Goal: Task Accomplishment & Management: Use online tool/utility

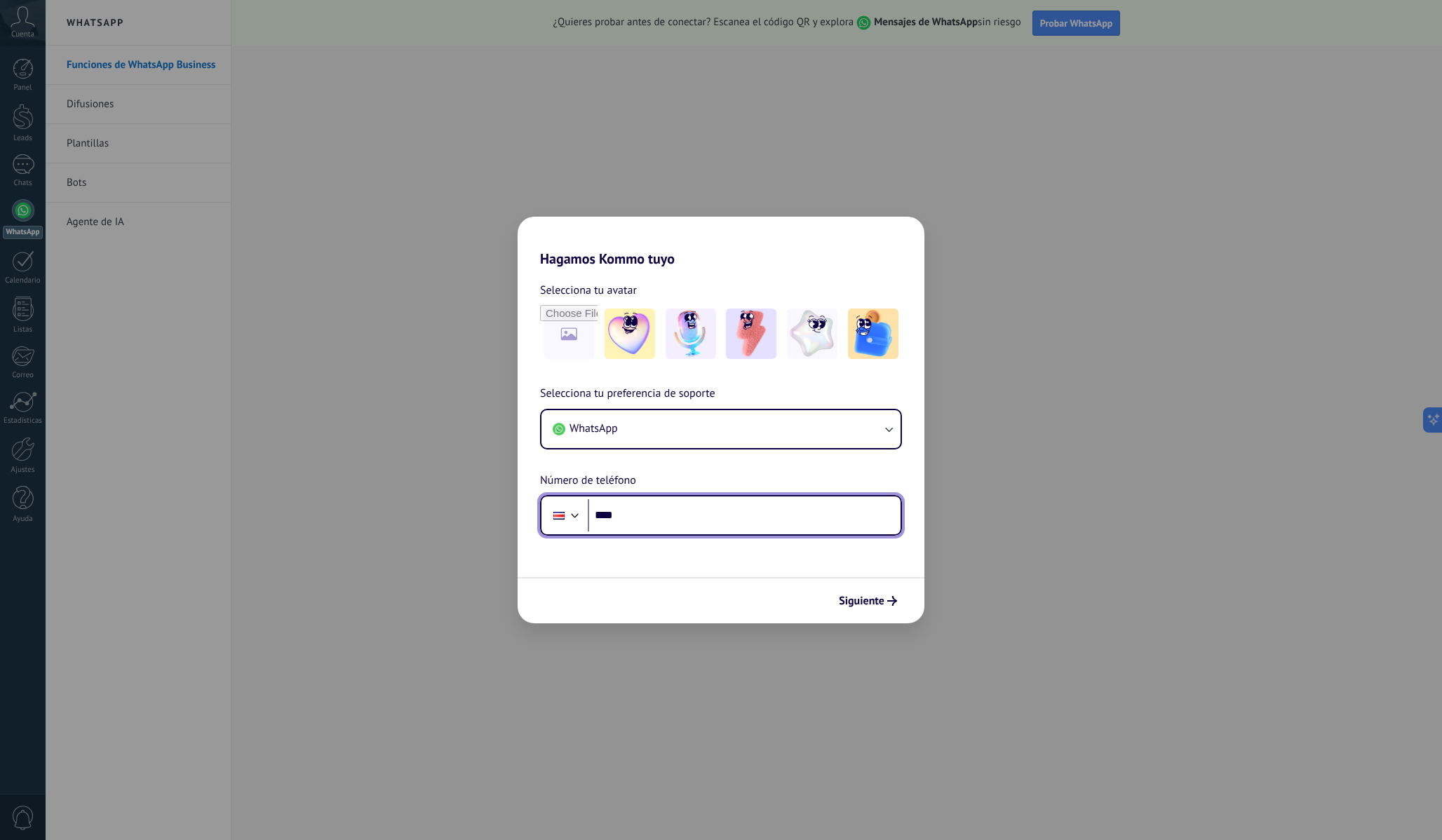
click at [691, 531] on input "****" at bounding box center [744, 516] width 313 height 32
type input "**********"
click at [849, 617] on div "Siguiente" at bounding box center [721, 601] width 407 height 46
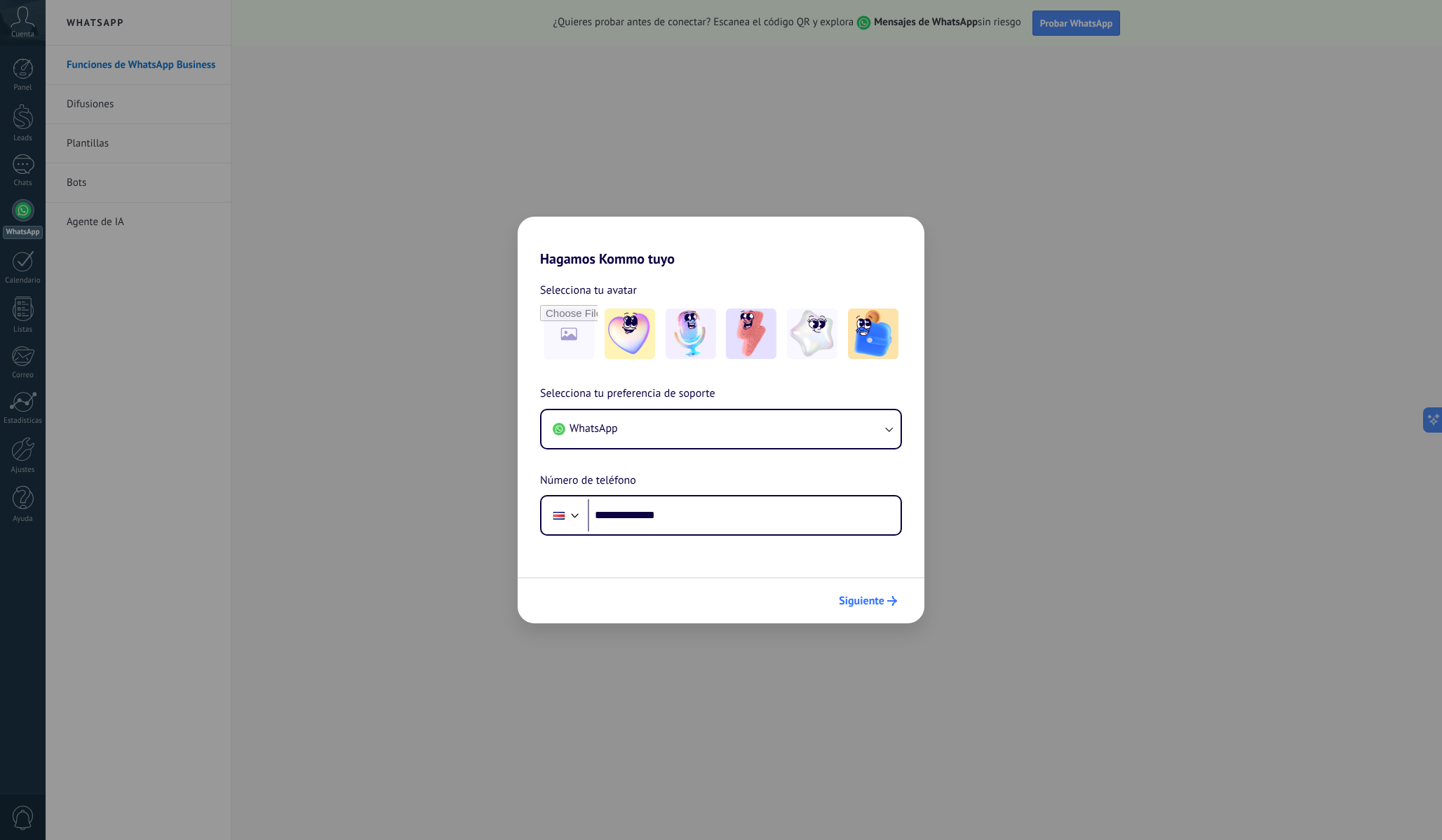
click at [864, 605] on span "Siguiente" at bounding box center [862, 602] width 46 height 10
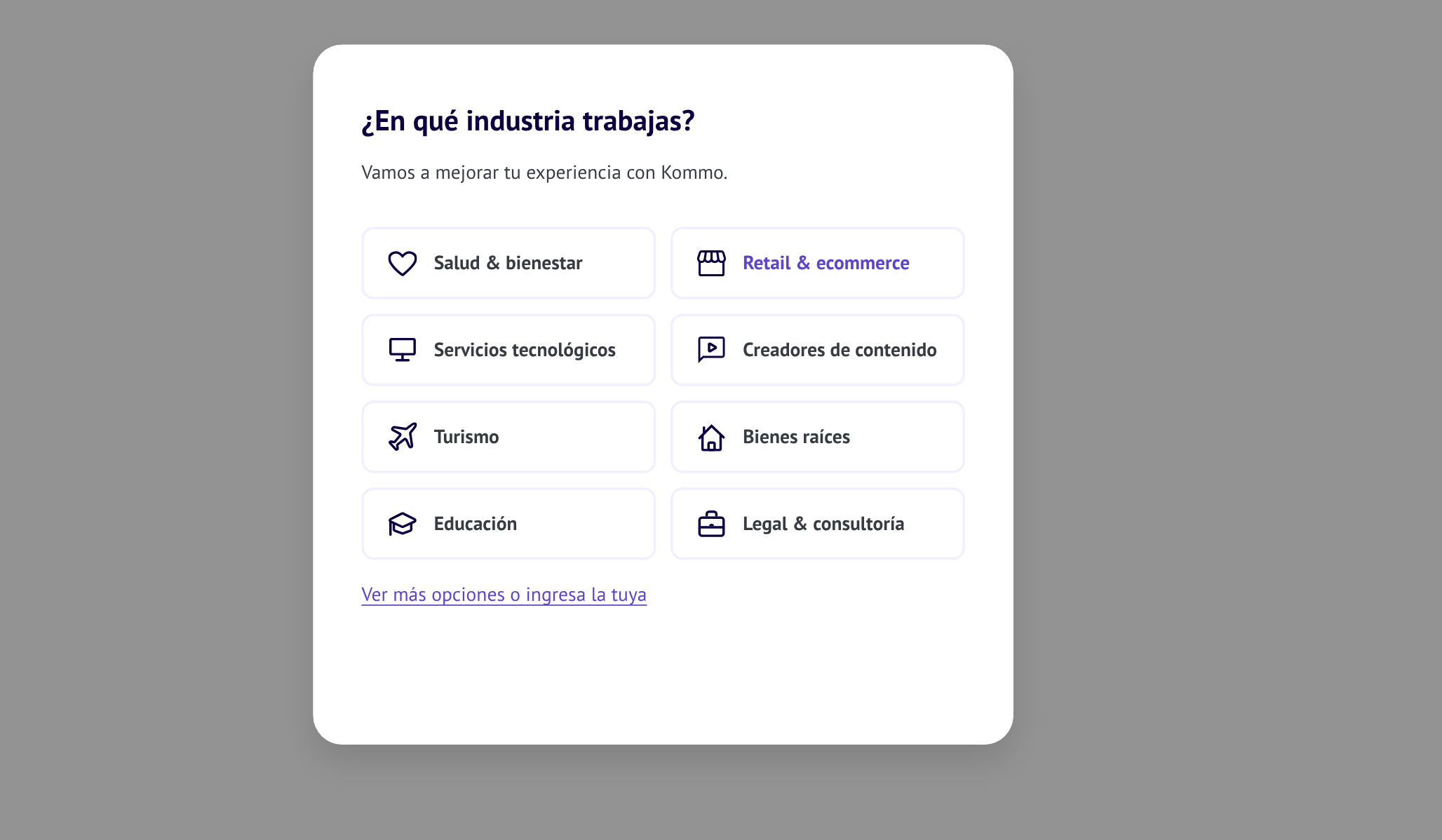
click at [797, 346] on span "Retail & ecommerce" at bounding box center [815, 343] width 97 height 14
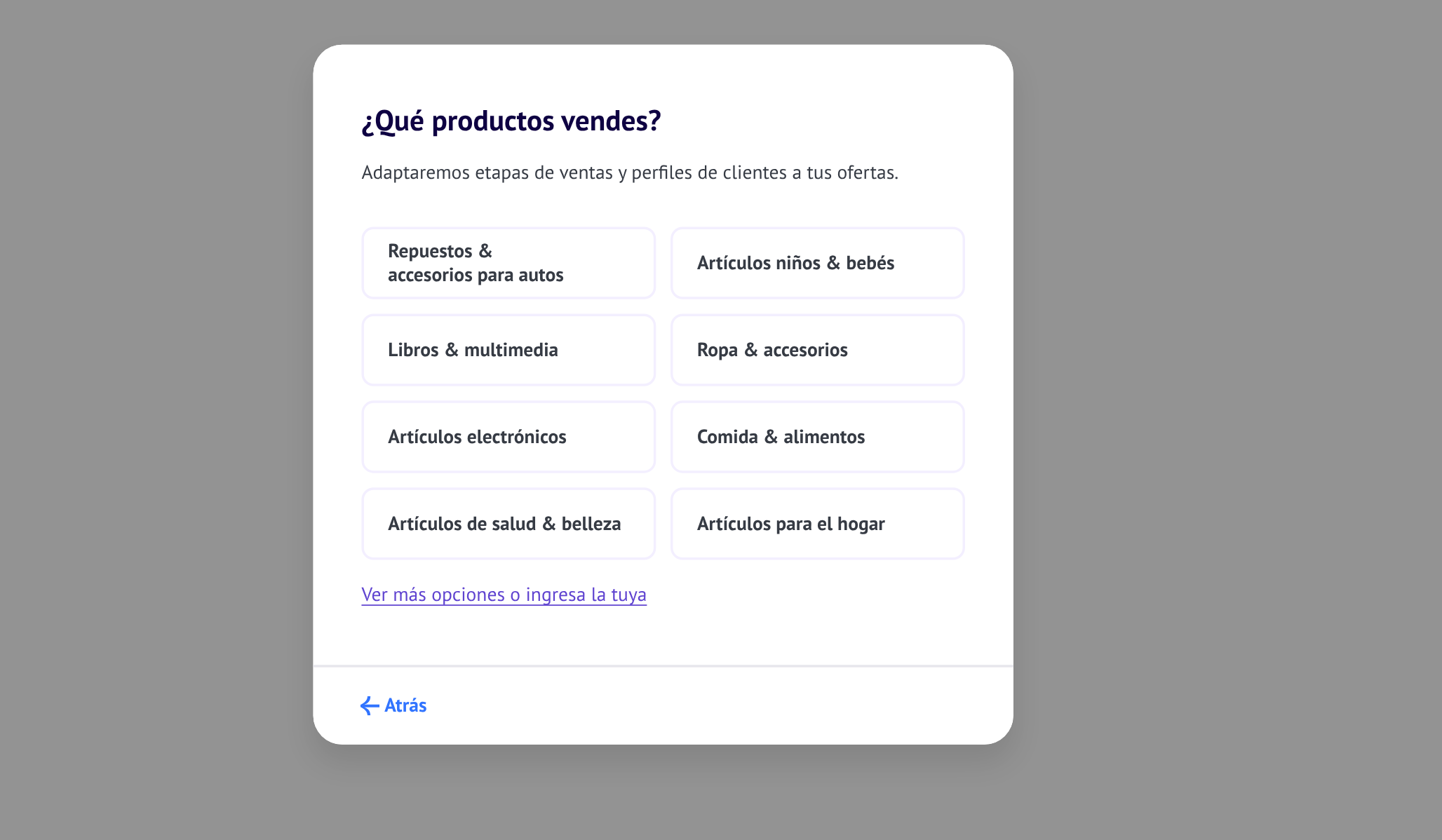
click at [566, 597] on span "Atrás" at bounding box center [571, 602] width 25 height 10
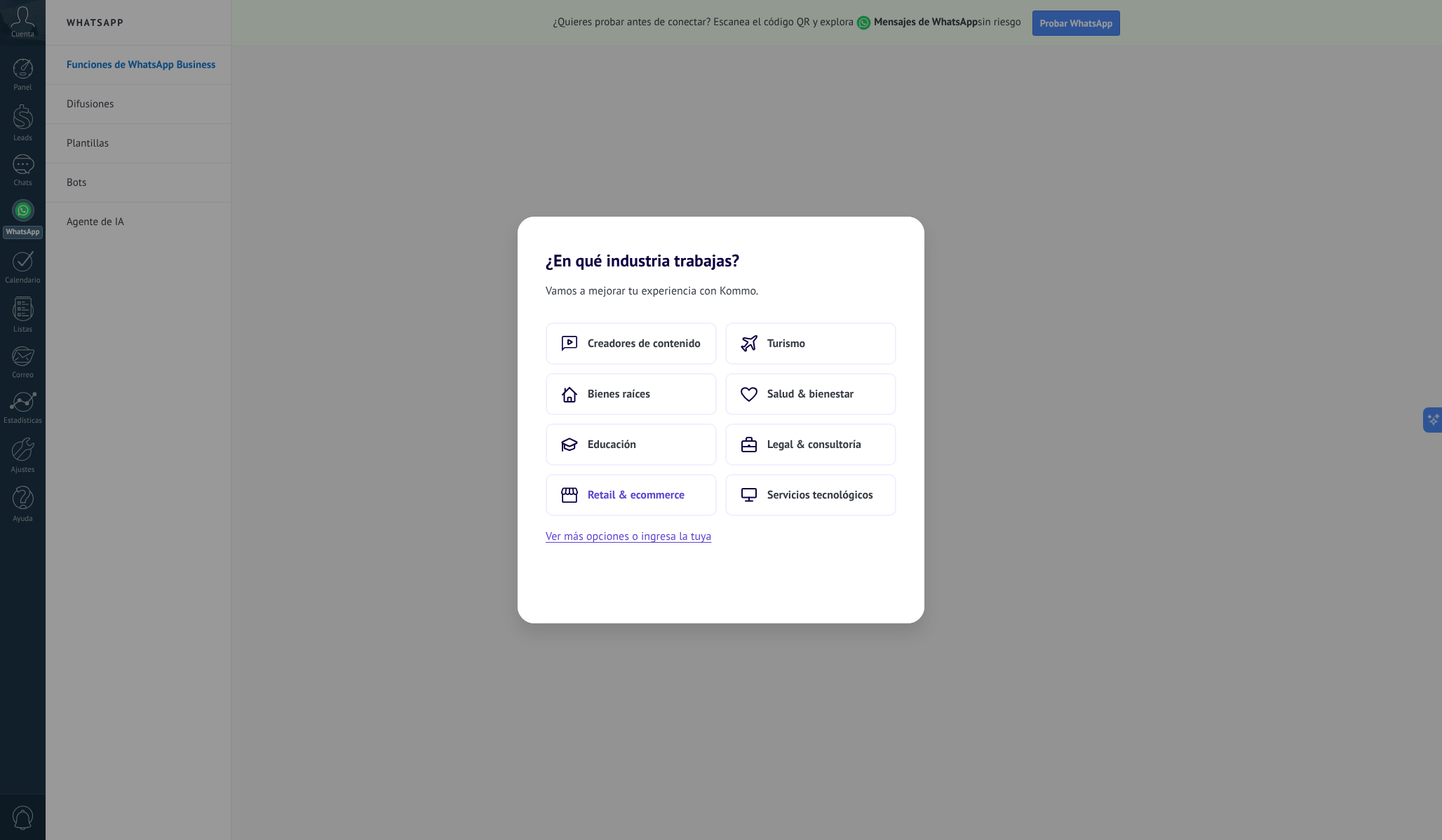
click at [664, 497] on span "Retail & ecommerce" at bounding box center [636, 495] width 97 height 14
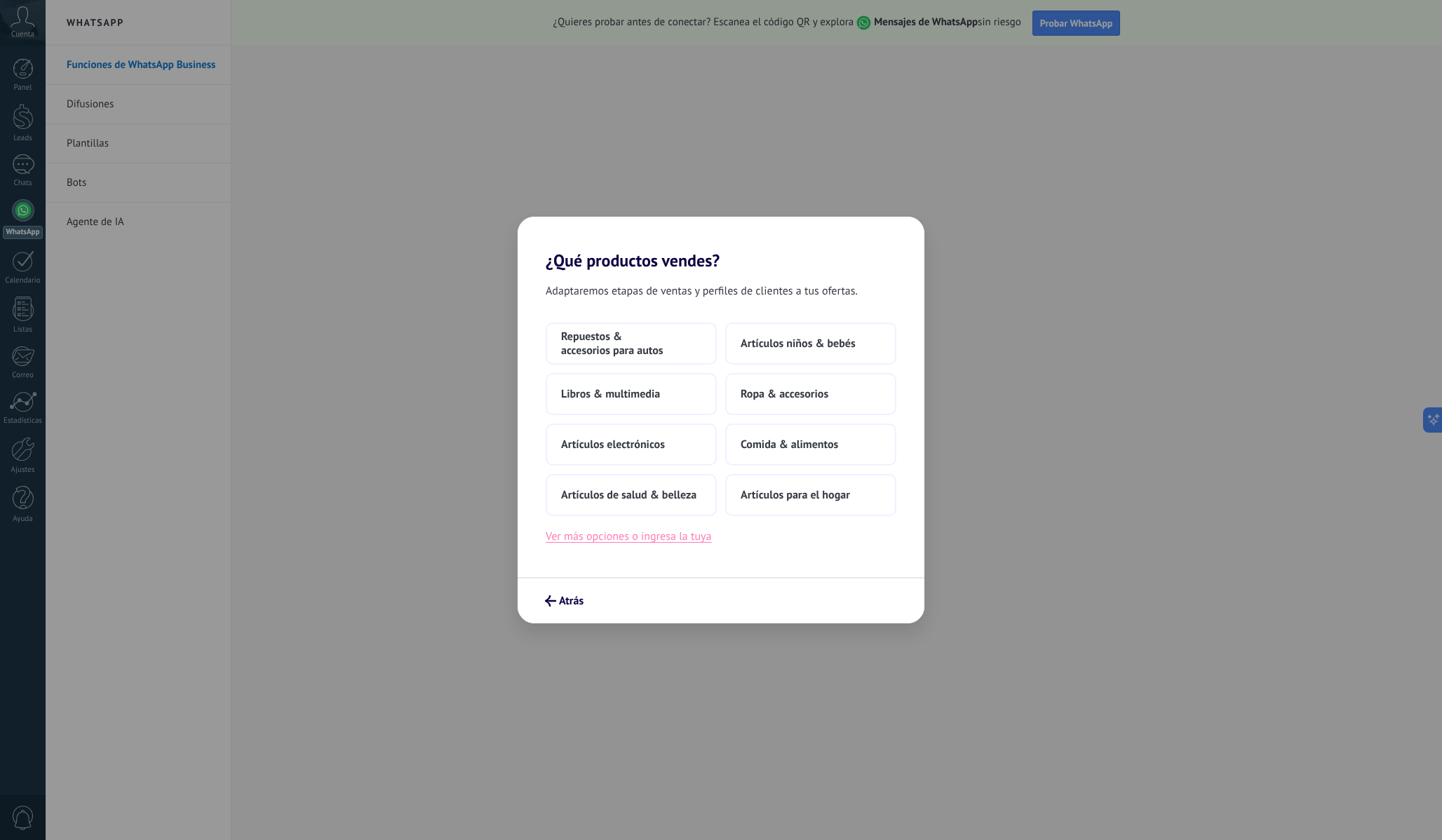
click at [672, 538] on button "Ver más opciones o ingresa la tuya" at bounding box center [629, 537] width 166 height 18
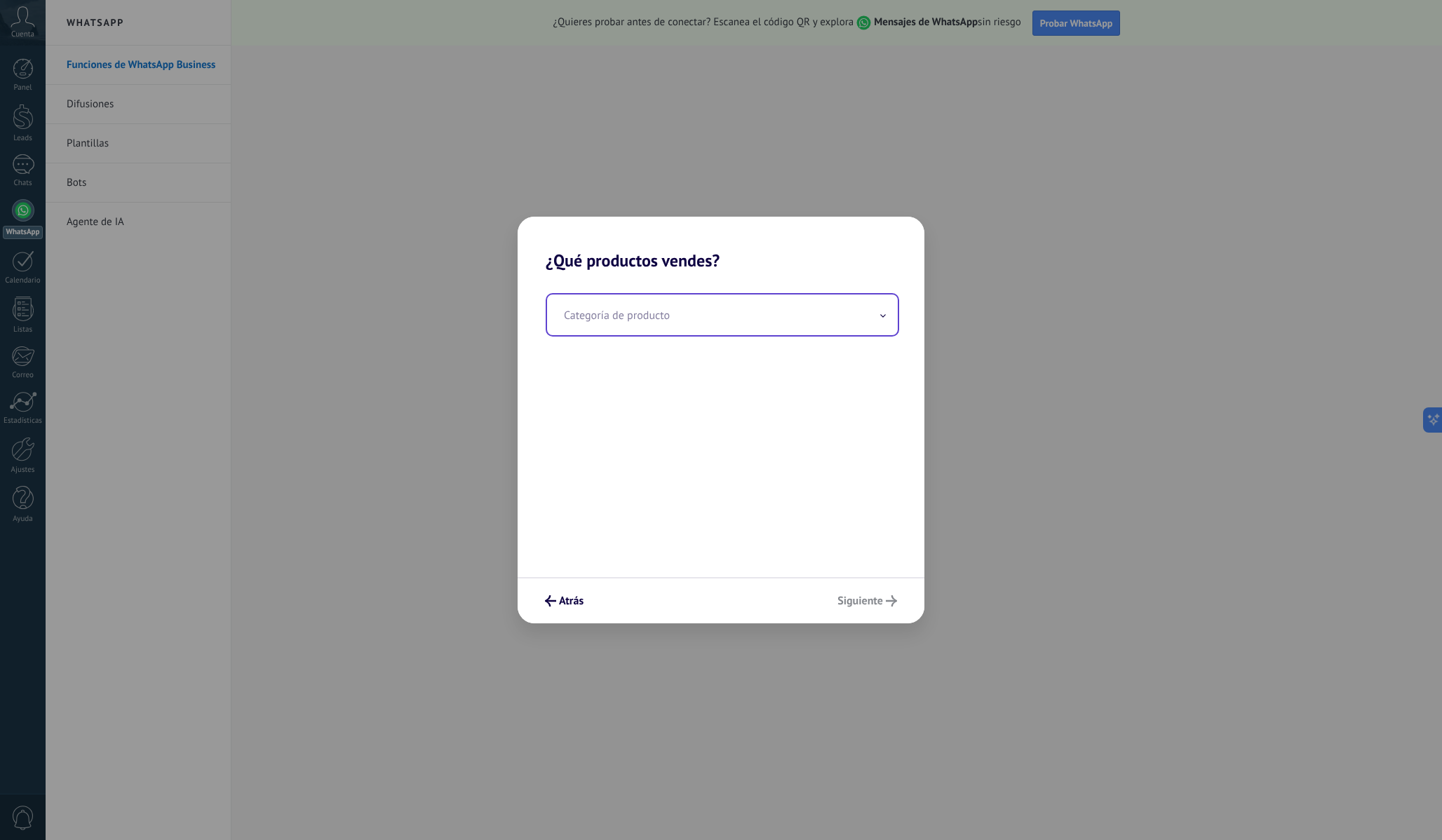
click at [628, 314] on input "text" at bounding box center [722, 314] width 351 height 41
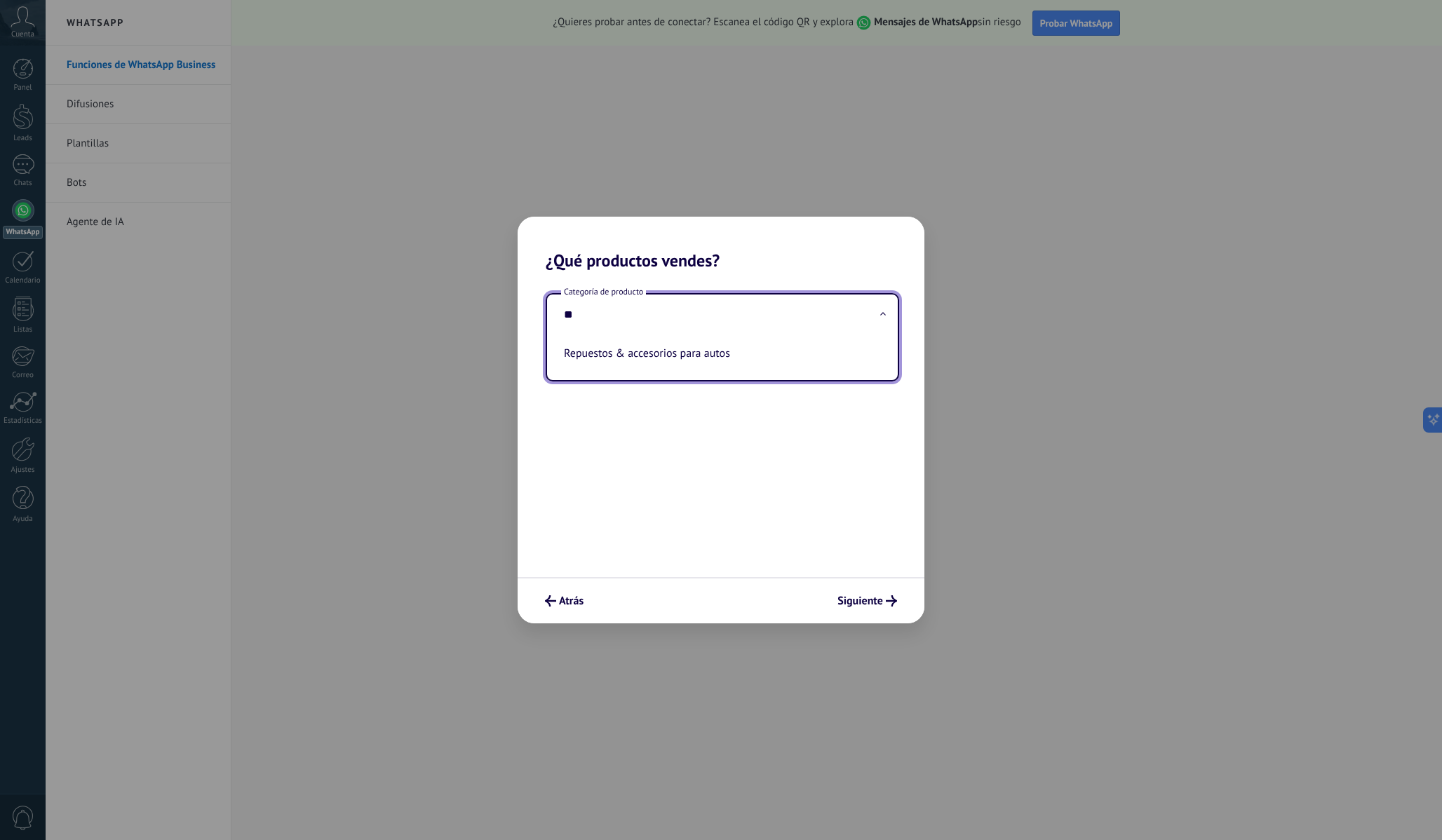
type input "*"
type input "**********"
click at [693, 316] on input "**********" at bounding box center [722, 314] width 351 height 41
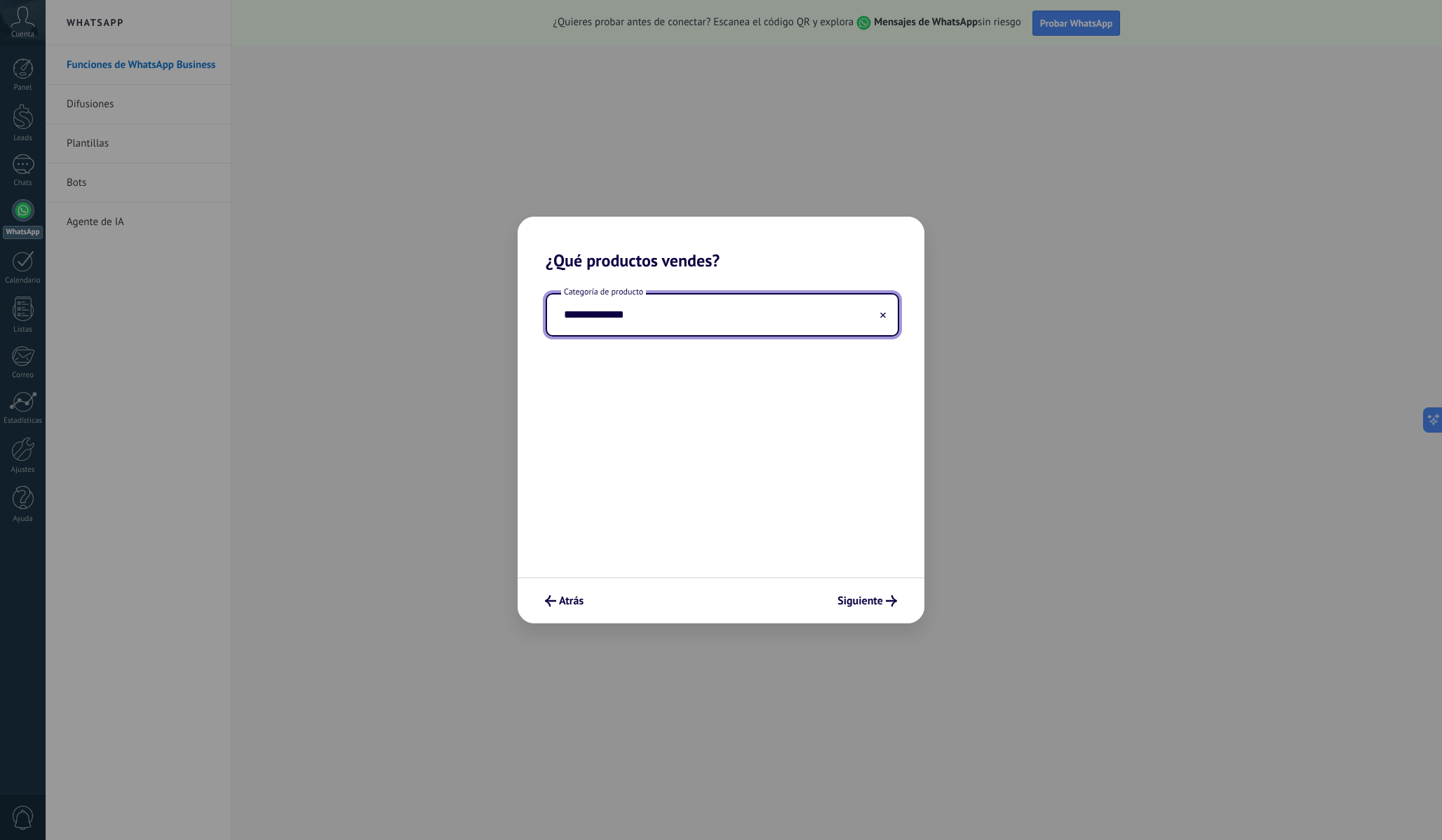
click at [693, 316] on input "**********" at bounding box center [722, 314] width 351 height 41
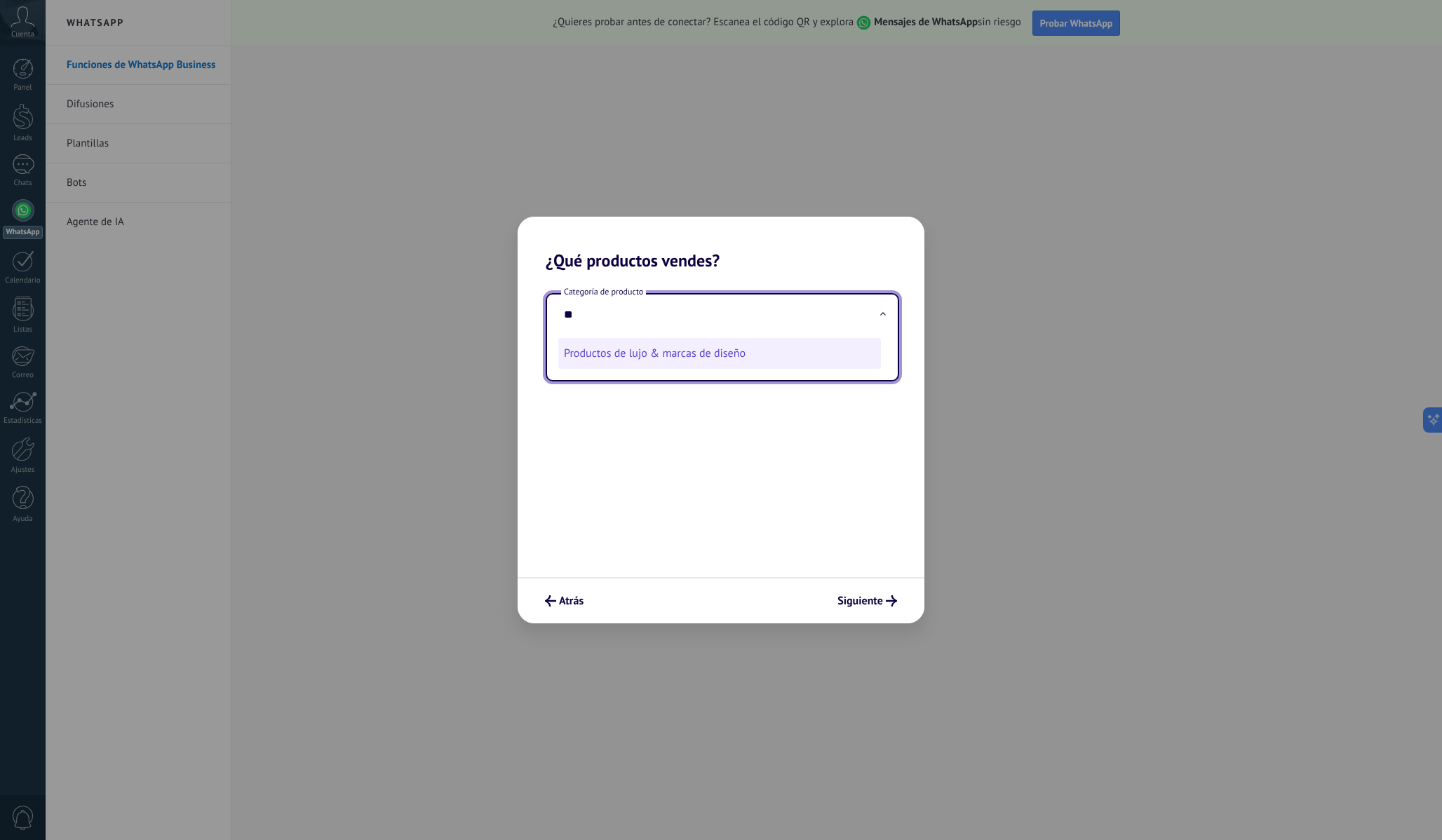
click at [778, 359] on li "Productos de lujo & marcas de diseño" at bounding box center [720, 353] width 322 height 31
type input "**********"
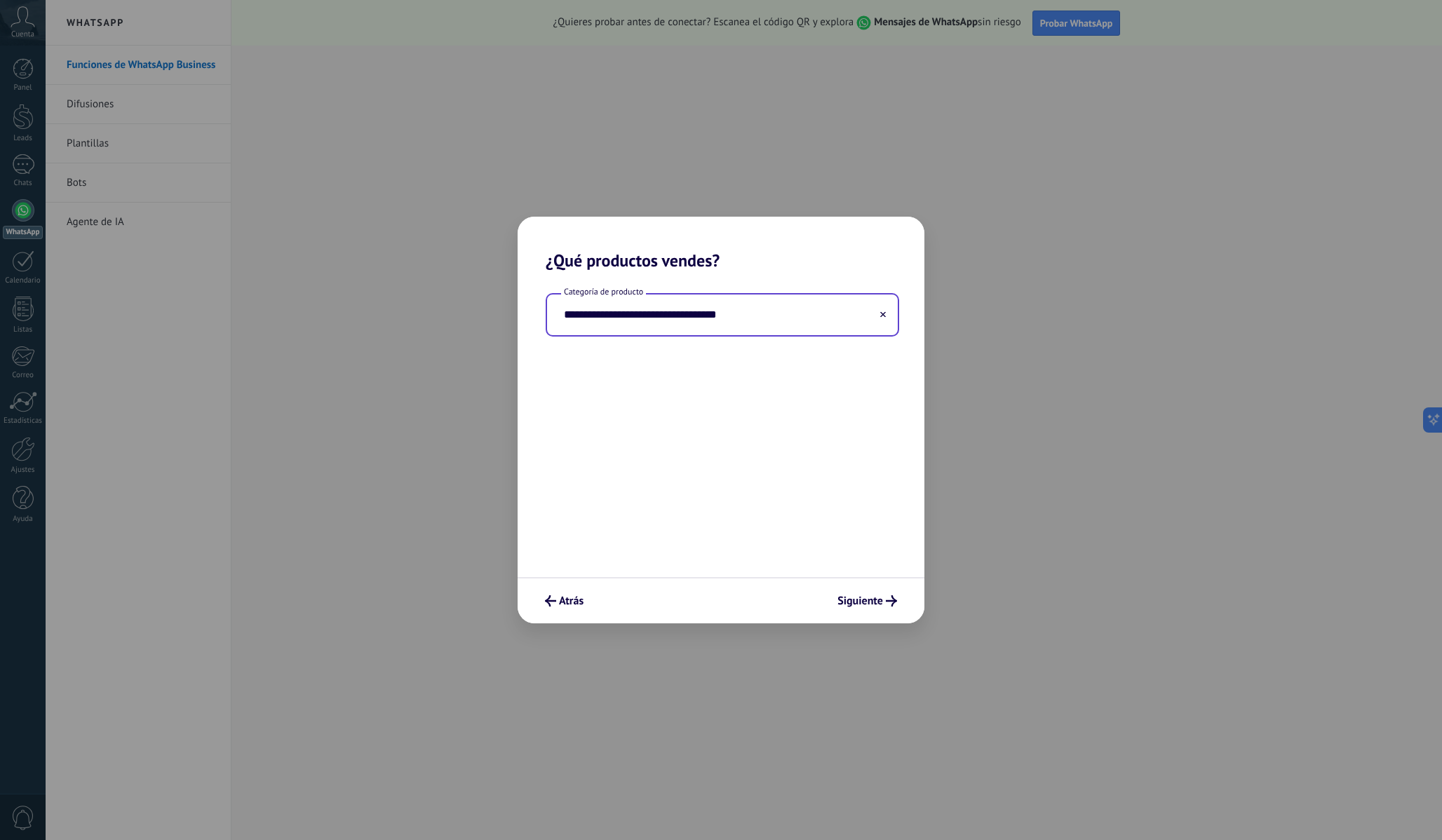
click at [887, 315] on input "**********" at bounding box center [722, 314] width 351 height 41
click at [883, 605] on span "Siguiente" at bounding box center [867, 601] width 60 height 11
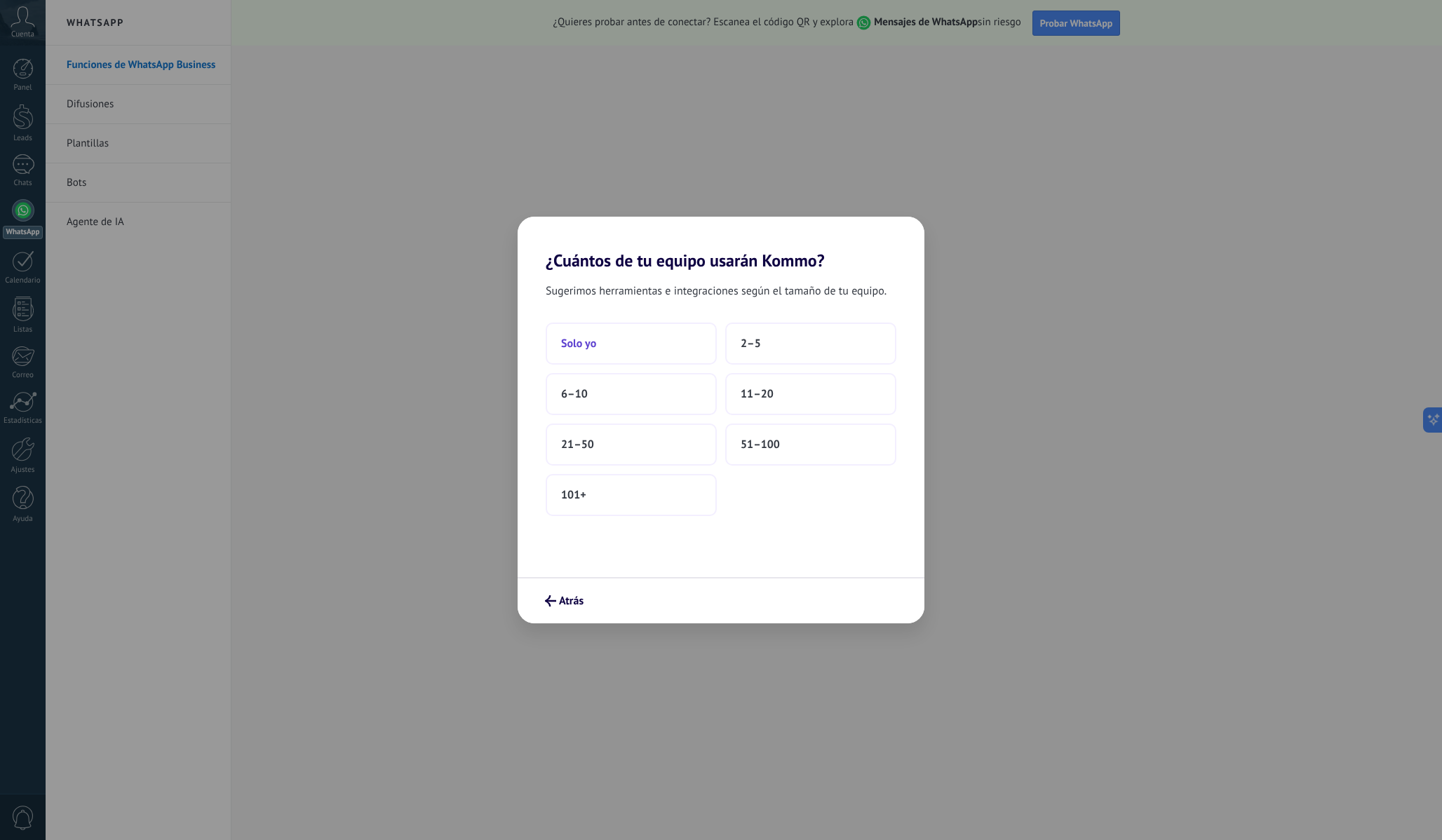
click at [617, 345] on button "Solo yo" at bounding box center [632, 343] width 172 height 42
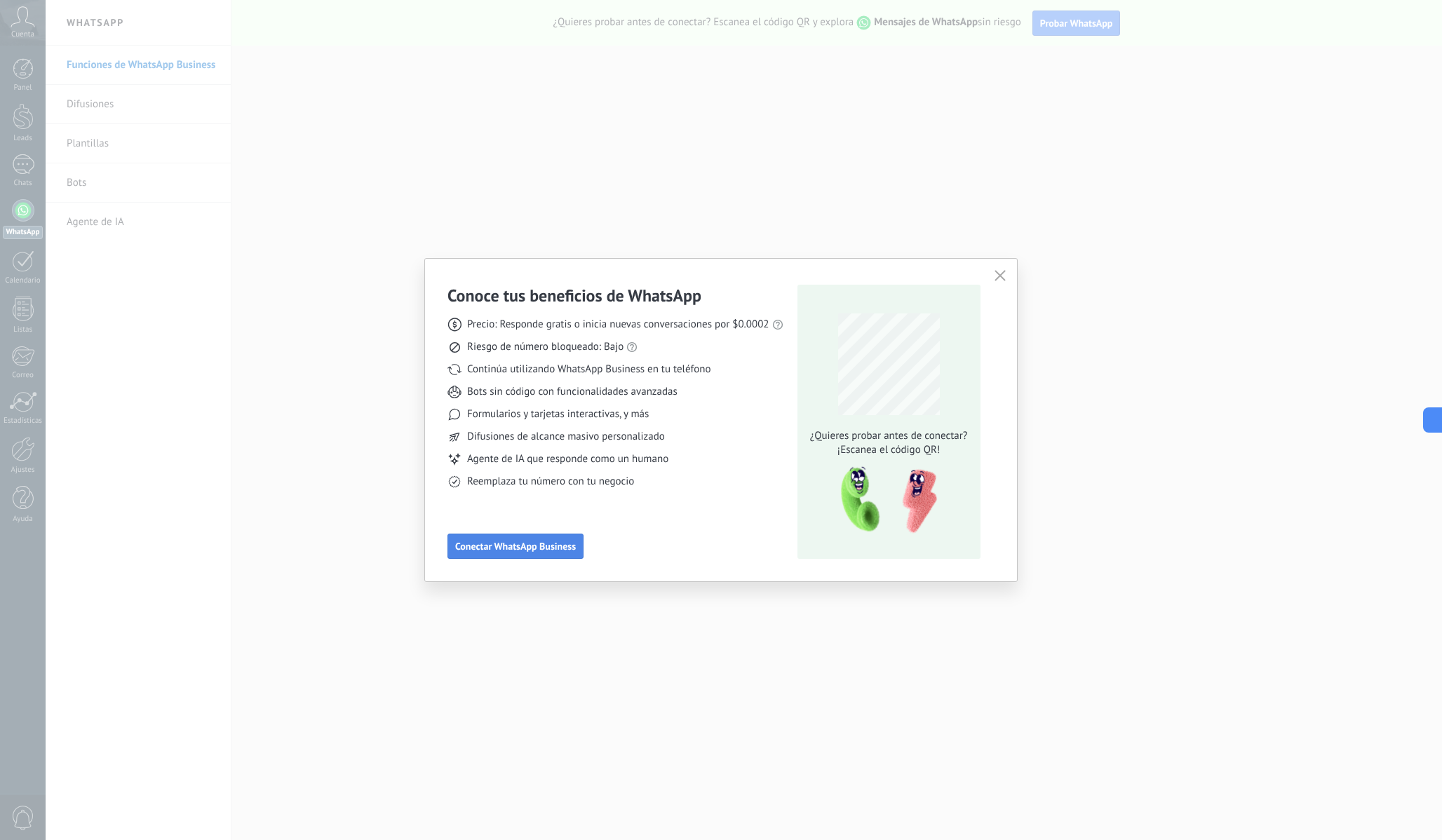
click at [519, 549] on span "Conectar WhatsApp Business" at bounding box center [515, 547] width 121 height 10
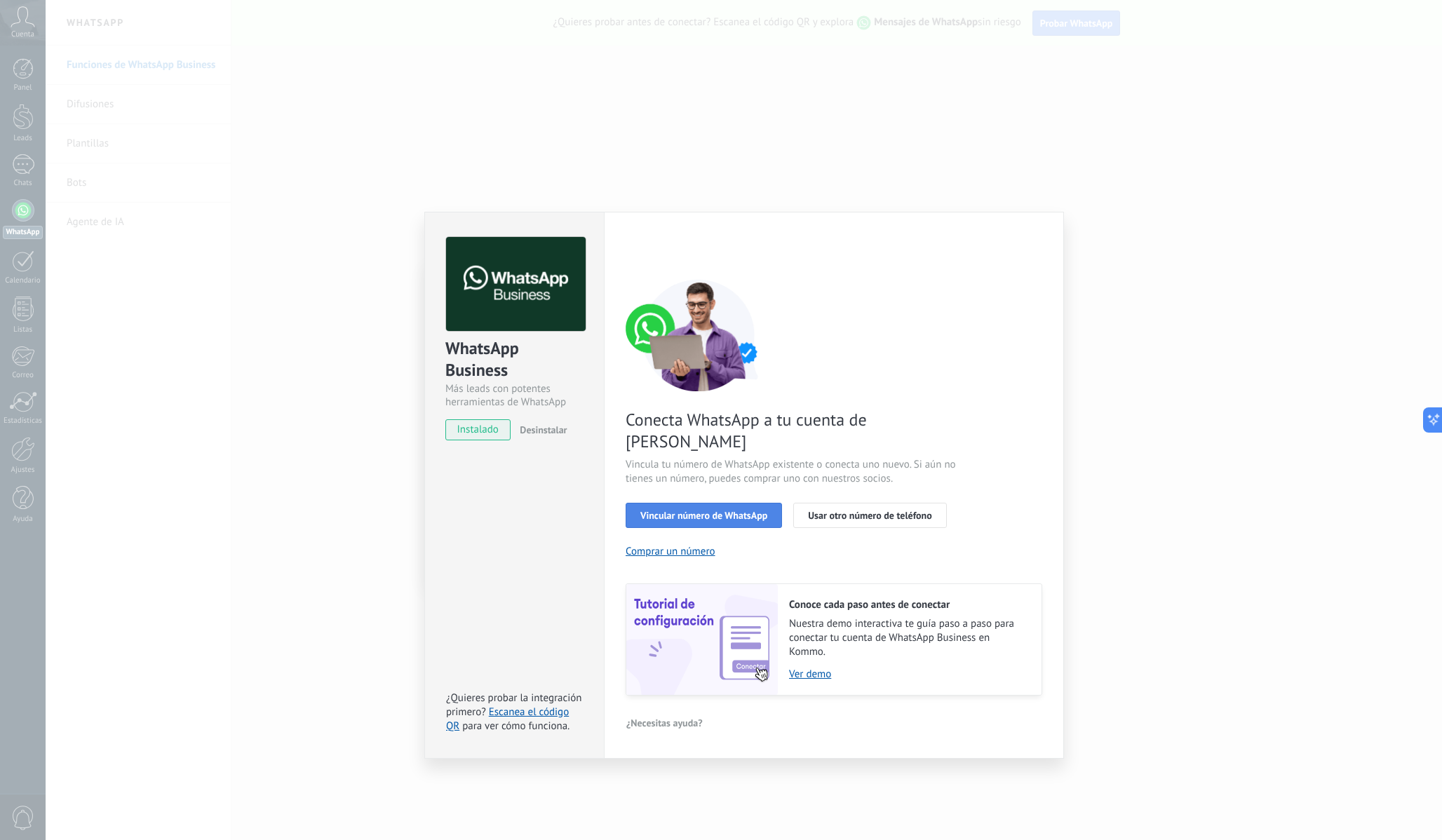
click at [743, 511] on span "Vincular número de WhatsApp" at bounding box center [704, 516] width 127 height 10
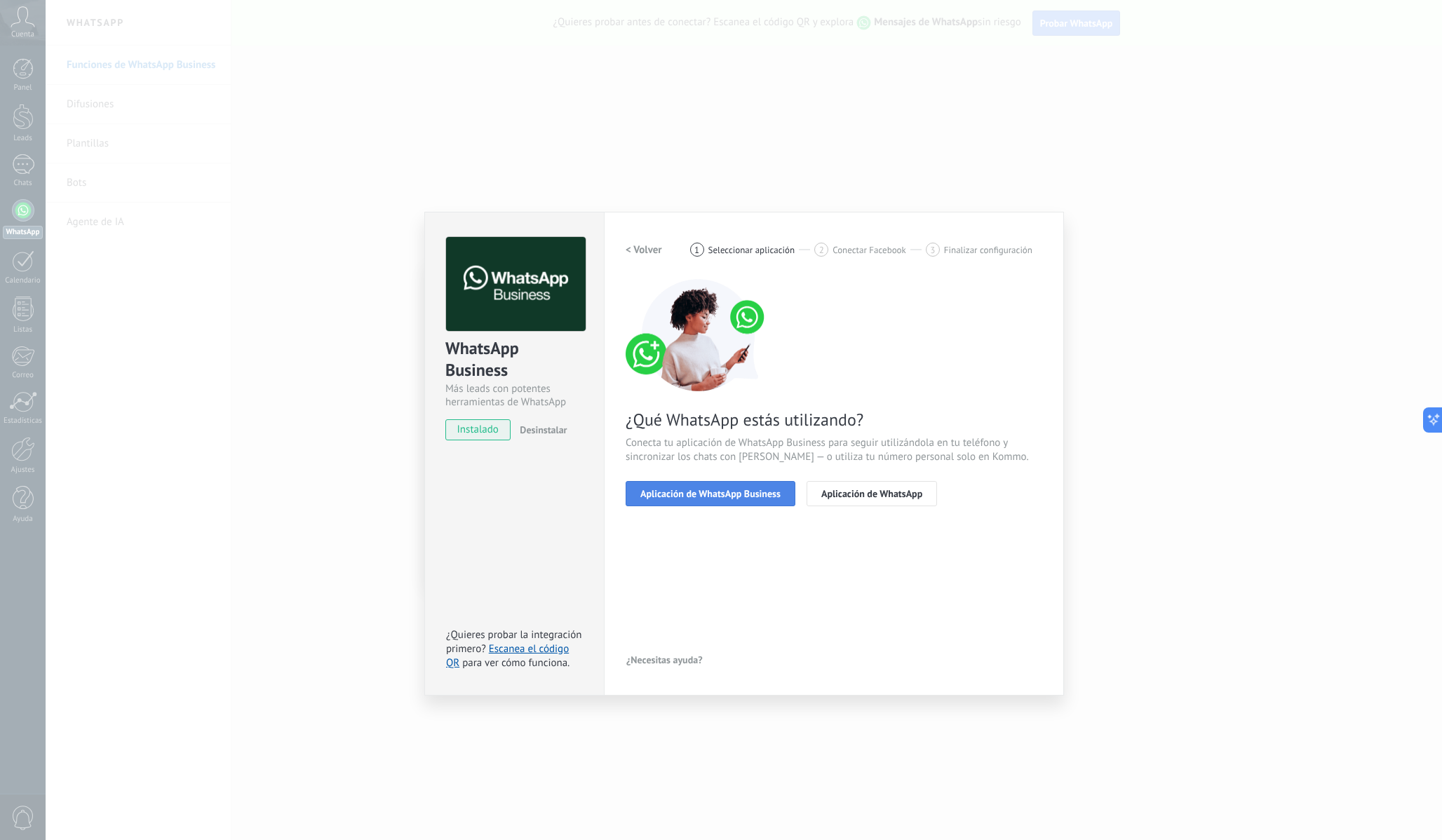
click at [754, 486] on button "Aplicación de WhatsApp Business" at bounding box center [711, 493] width 170 height 25
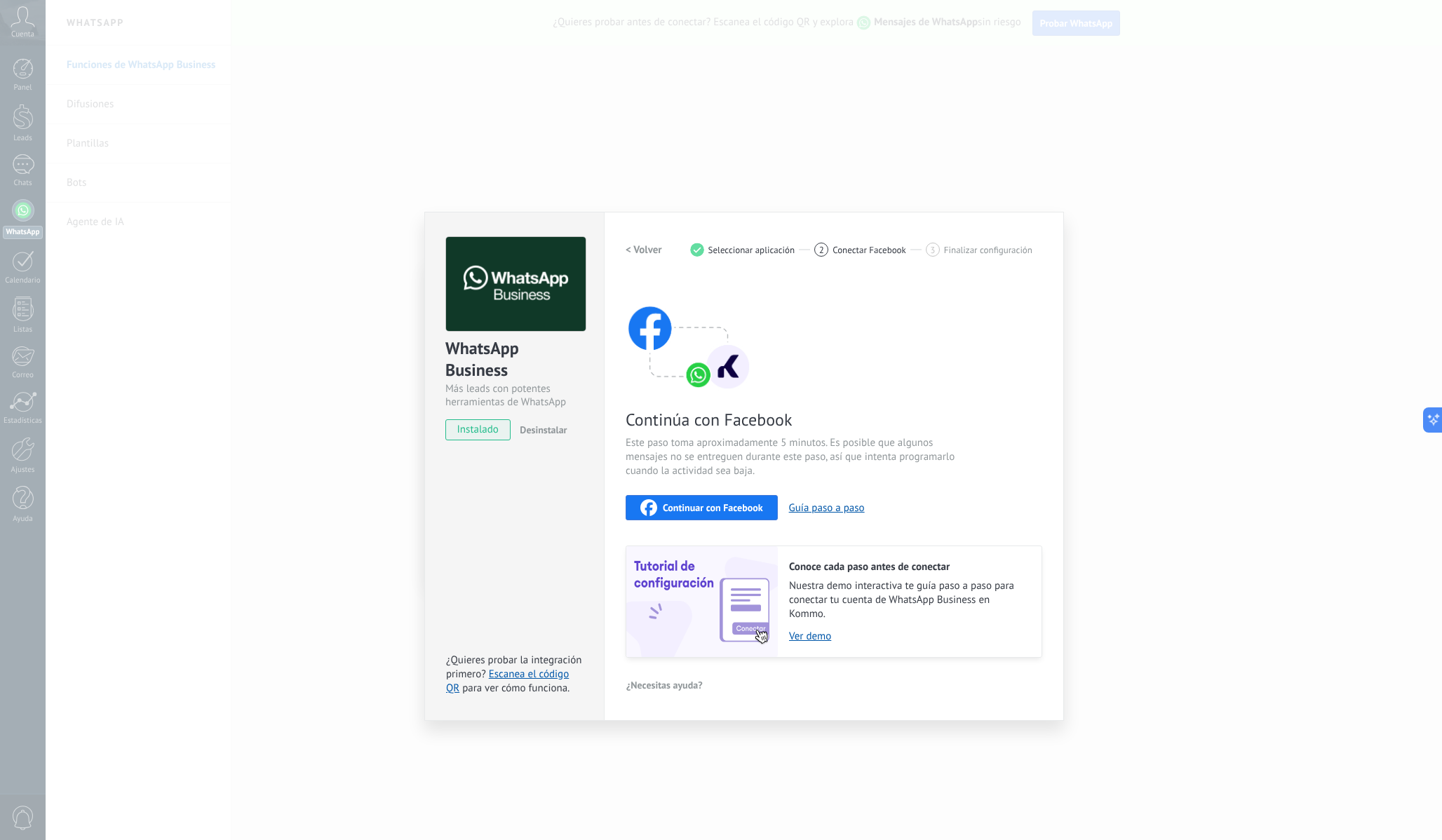
click at [643, 249] on h2 "< Volver" at bounding box center [644, 249] width 37 height 13
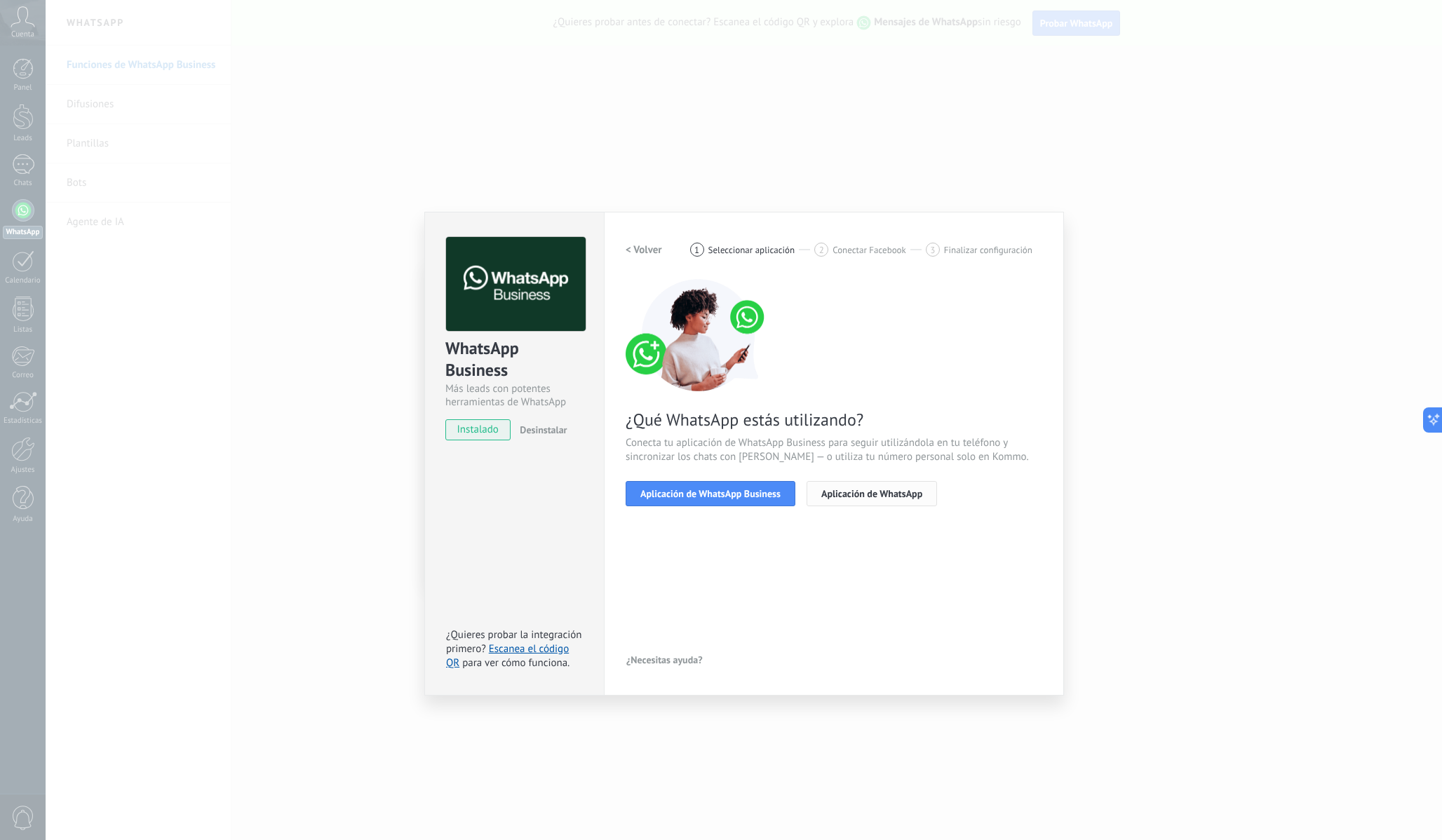
click at [877, 495] on span "Aplicación de WhatsApp" at bounding box center [871, 494] width 101 height 10
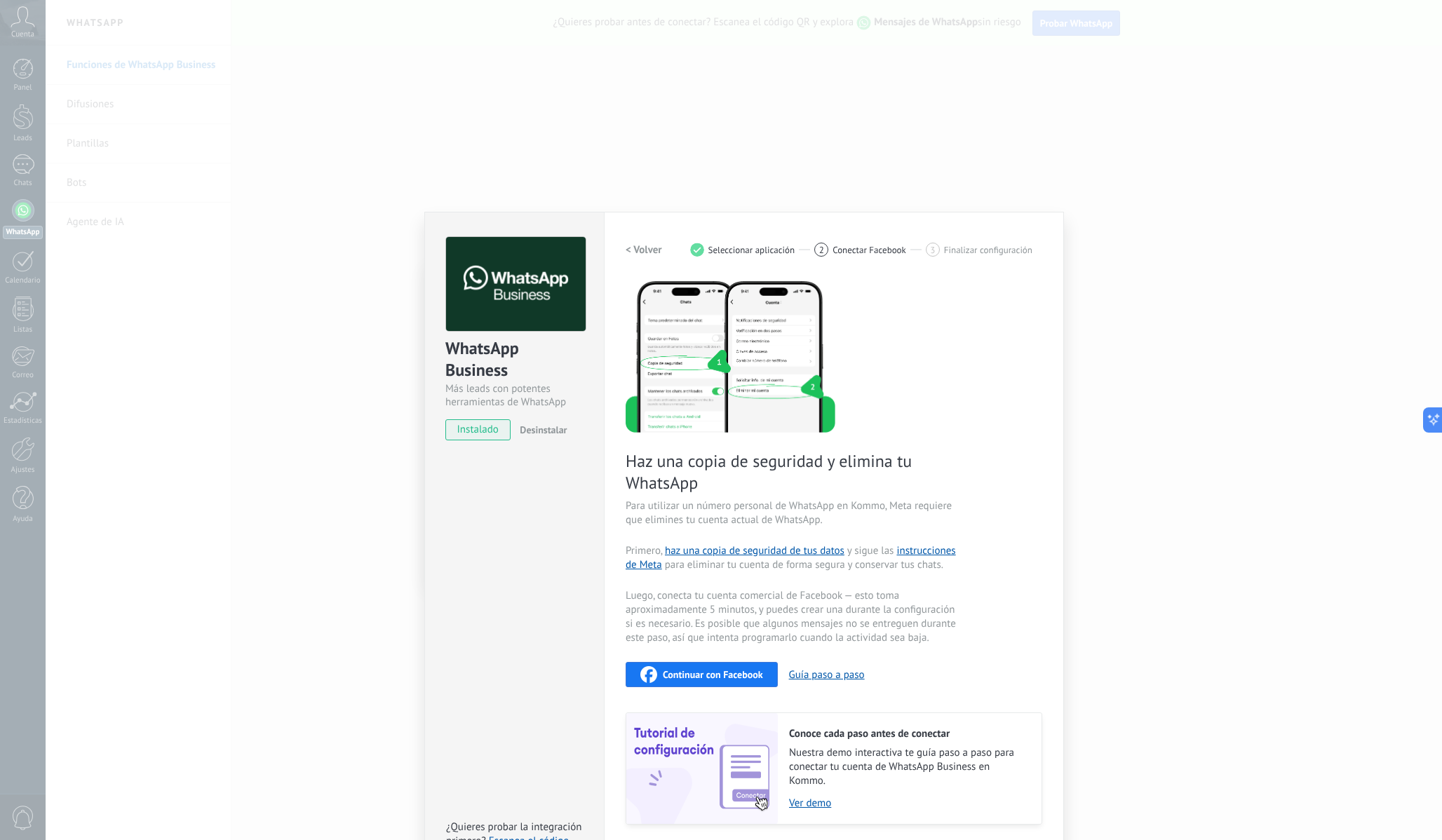
scroll to position [47, 0]
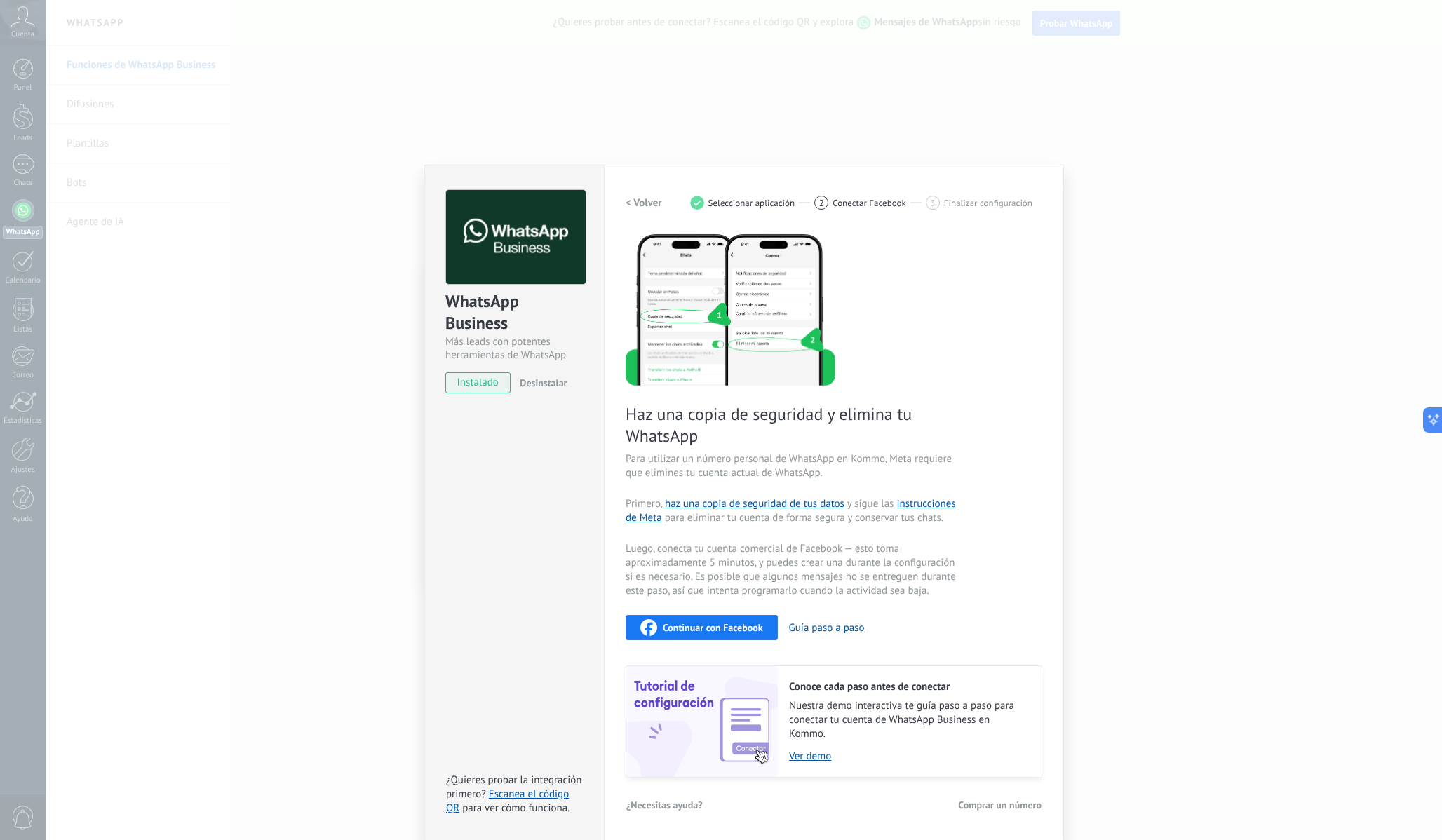
click at [214, 370] on div "WhatsApp Business Más leads con potentes herramientas de WhatsApp instalado Des…" at bounding box center [744, 420] width 1397 height 840
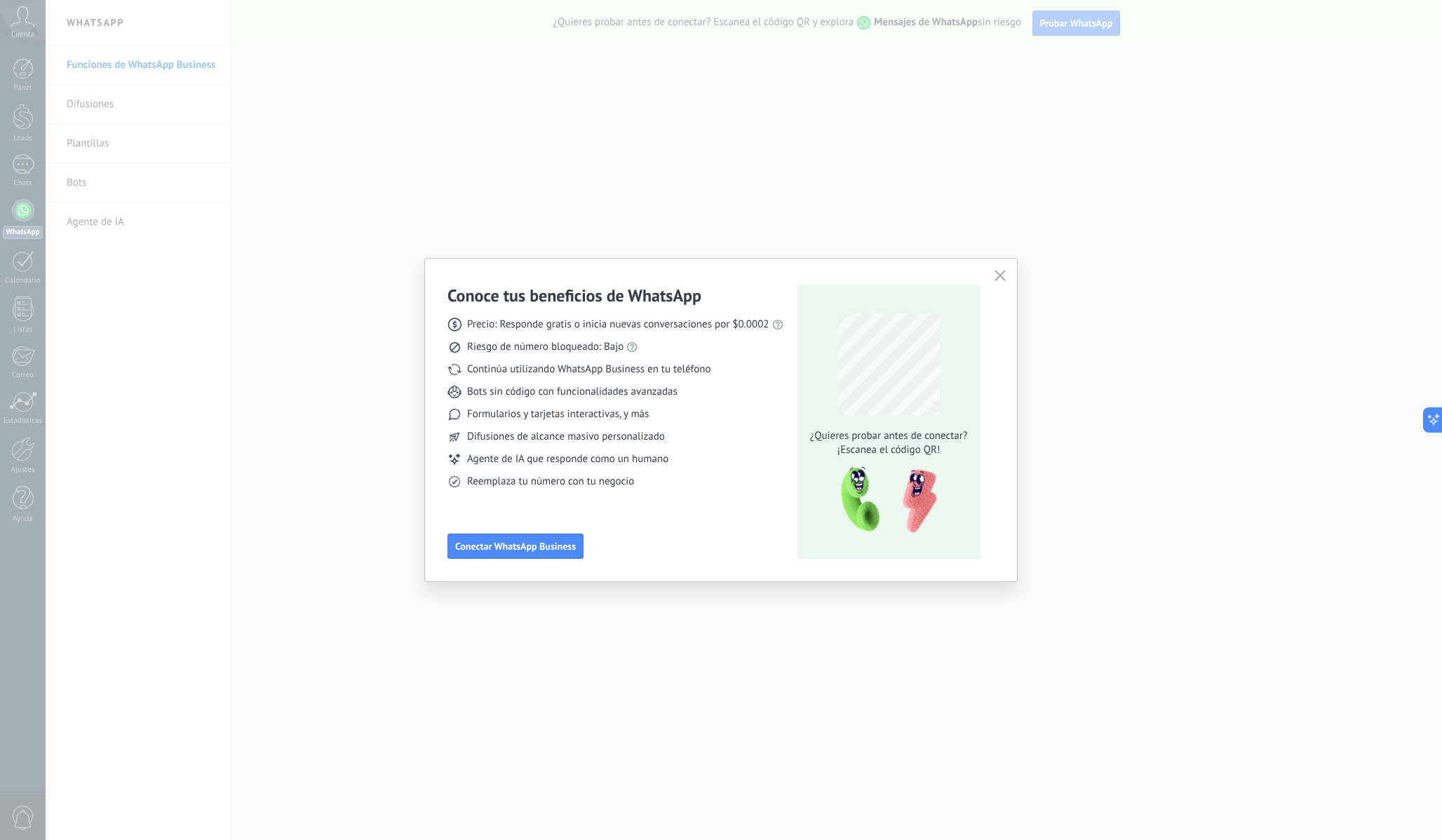
click at [214, 370] on div "Conoce tus beneficios de WhatsApp Precio: Responde gratis o inicia nuevas conve…" at bounding box center [721, 420] width 1442 height 840
click at [1003, 273] on icon "button" at bounding box center [1000, 275] width 11 height 11
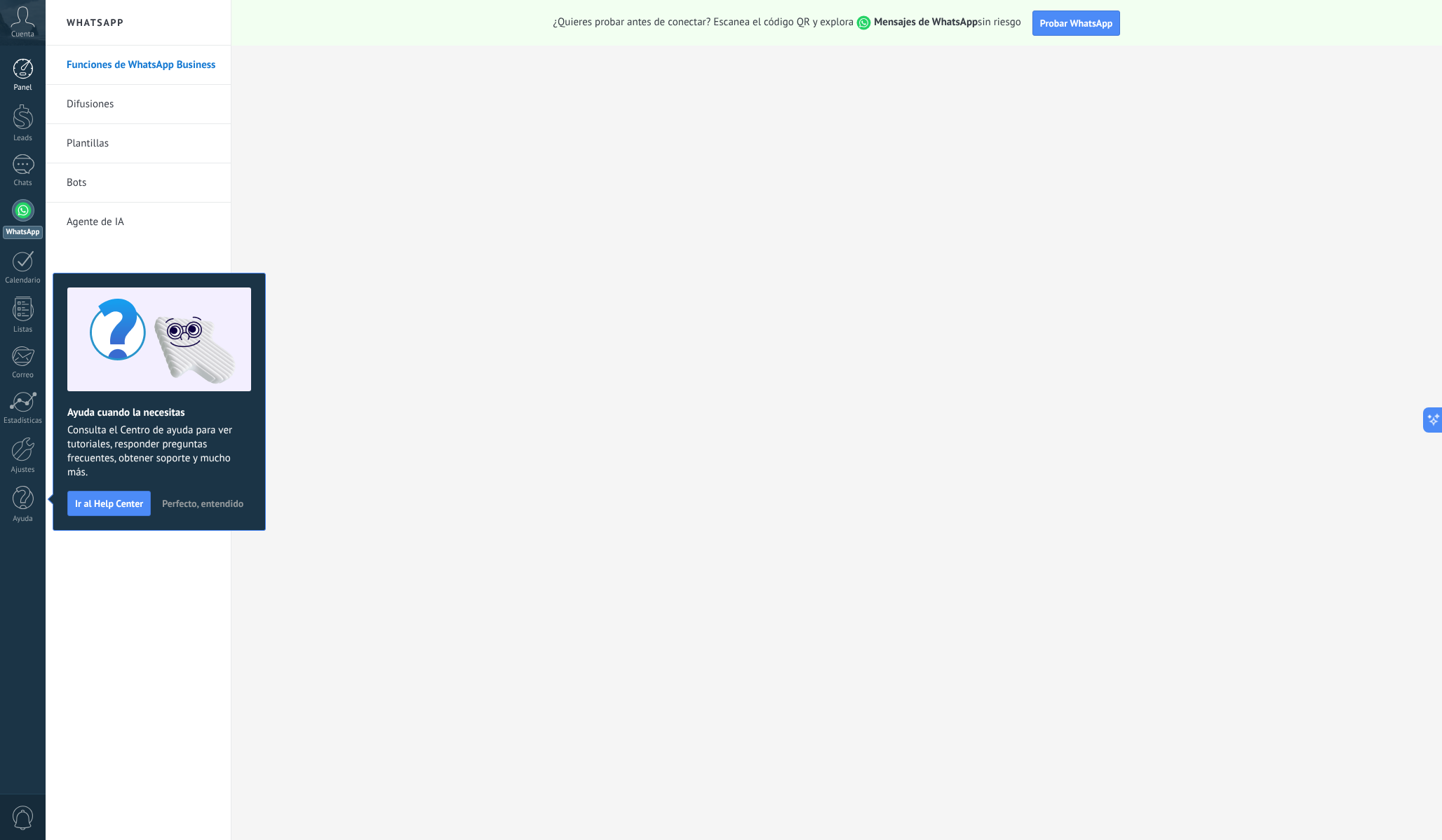
click at [27, 62] on div at bounding box center [23, 68] width 21 height 21
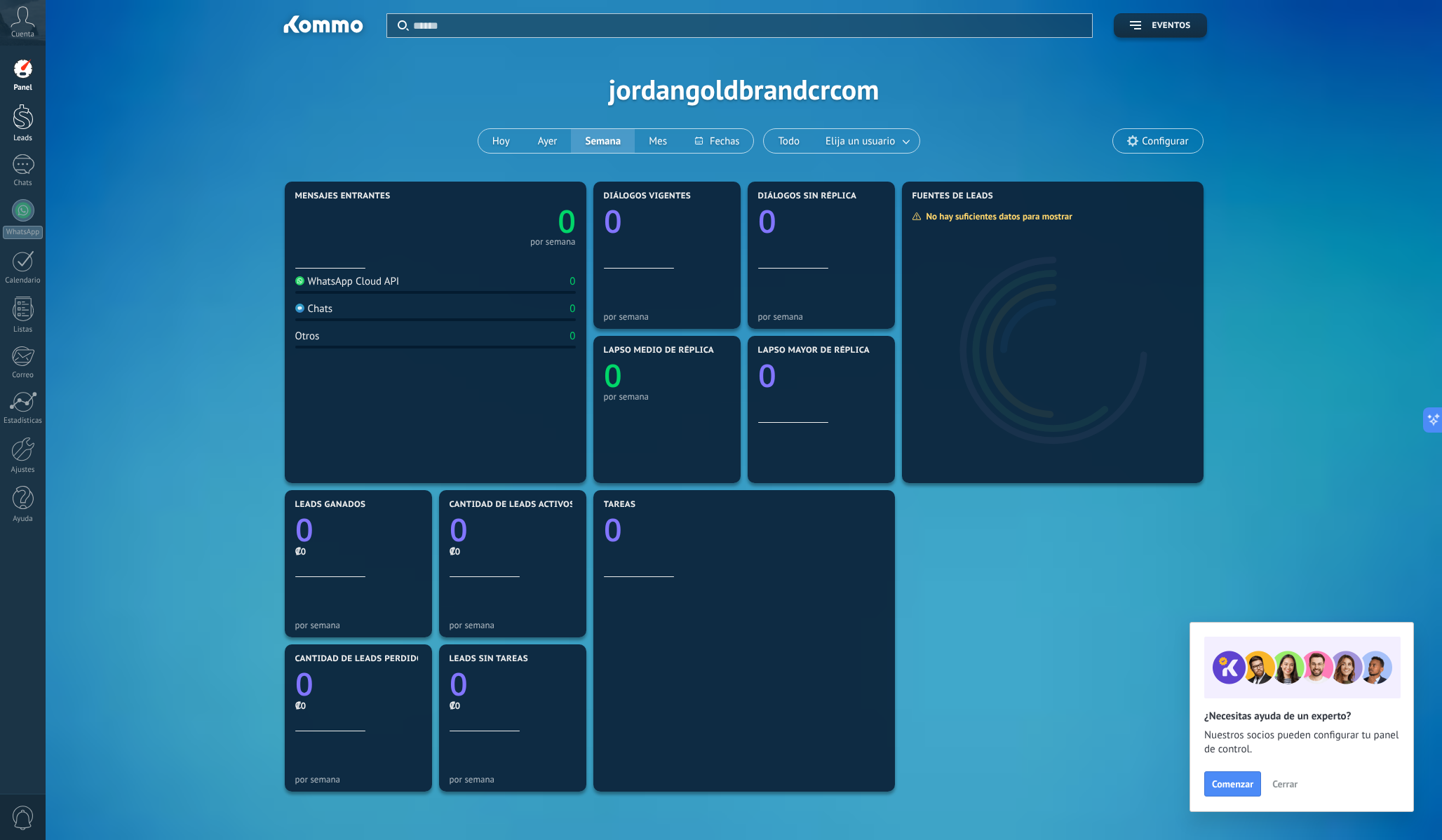
click at [22, 127] on div at bounding box center [23, 117] width 21 height 26
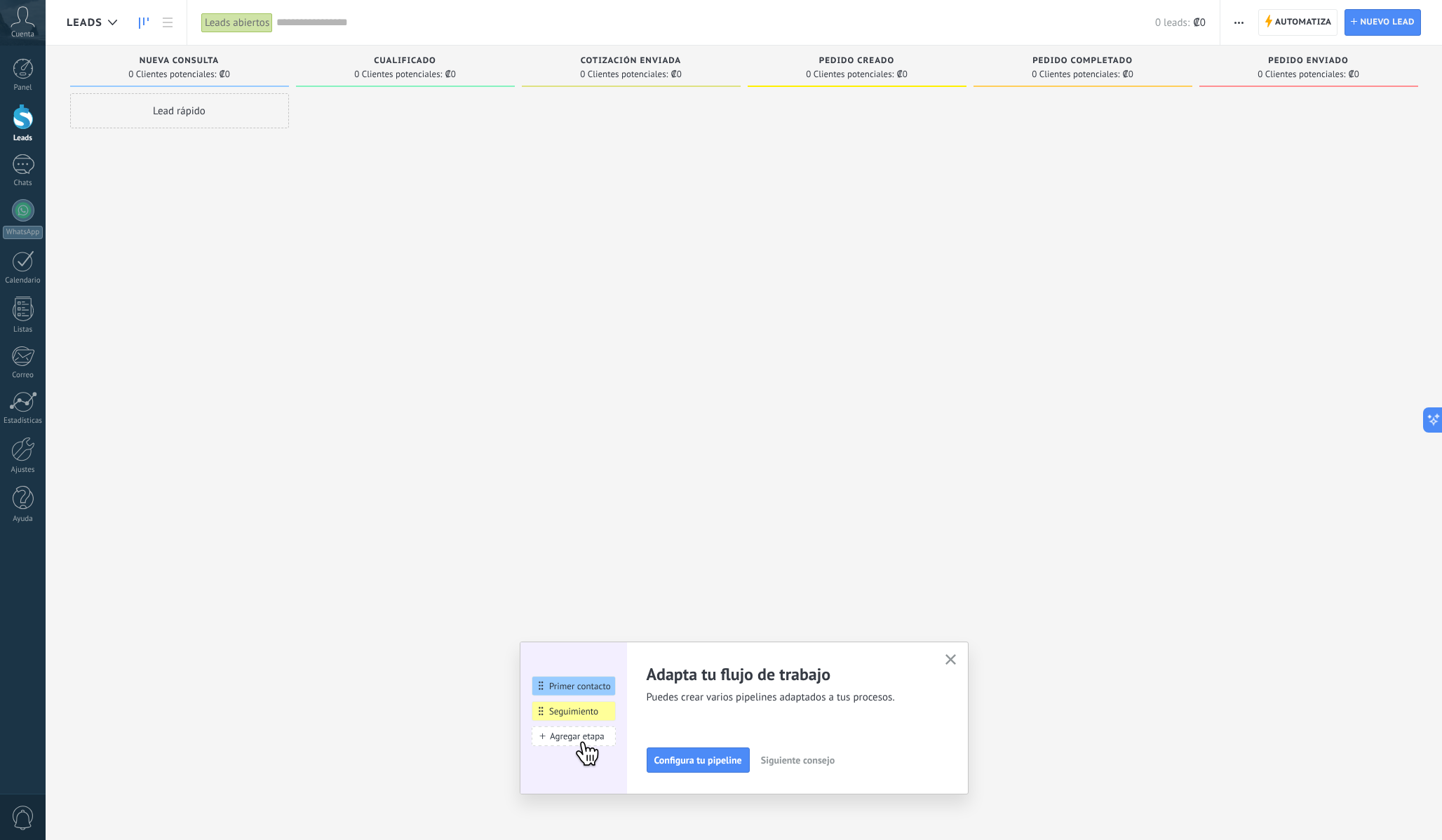
click at [403, 61] on span "Cualificado" at bounding box center [405, 61] width 63 height 10
click at [713, 55] on div "Cotización enviada 0 Clientes potenciales: ₡0" at bounding box center [631, 66] width 219 height 41
click at [944, 657] on button "button" at bounding box center [951, 659] width 18 height 19
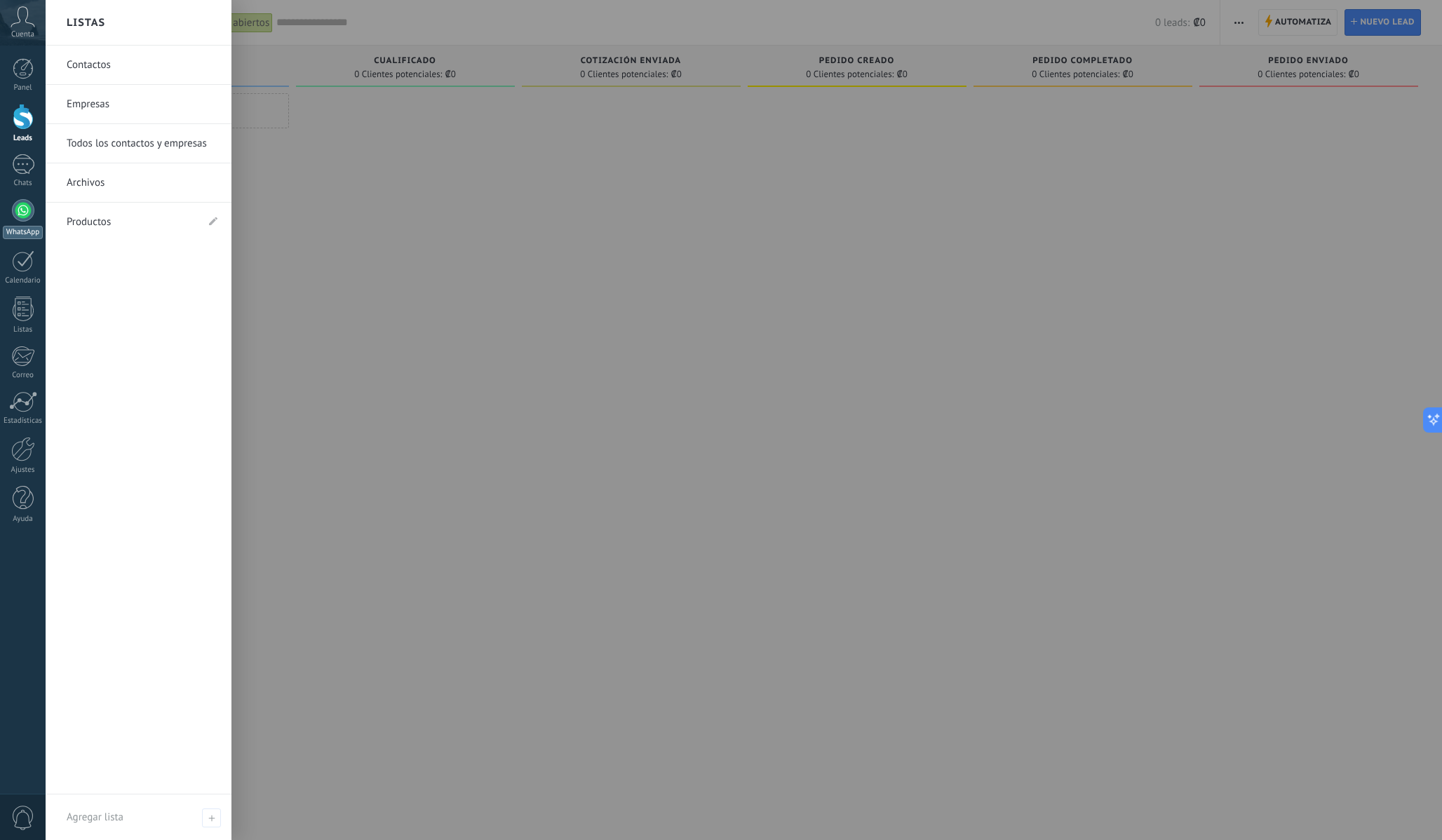
click at [22, 214] on div at bounding box center [23, 210] width 22 height 22
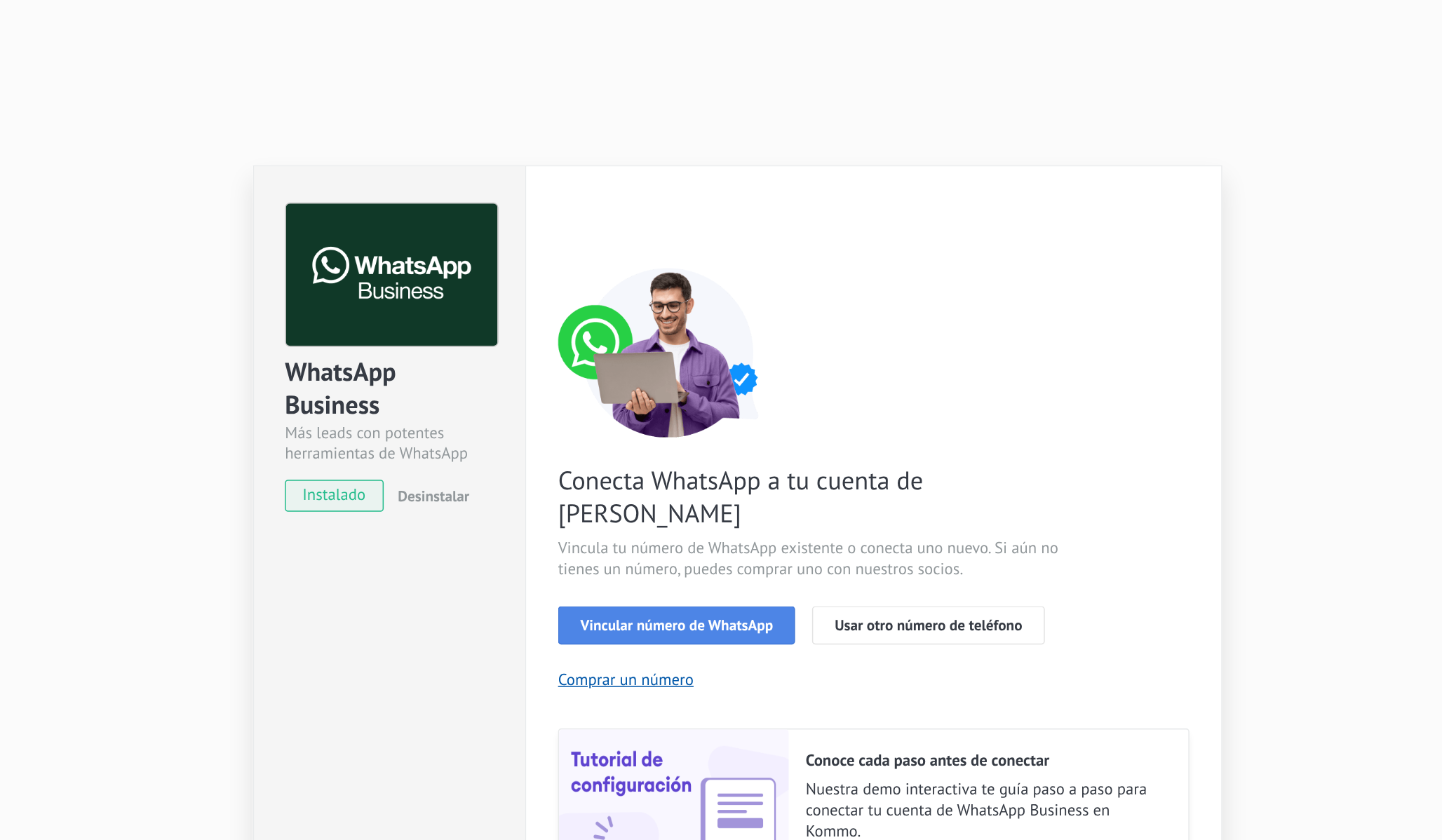
click at [732, 511] on span "Vincular número de WhatsApp" at bounding box center [704, 516] width 127 height 10
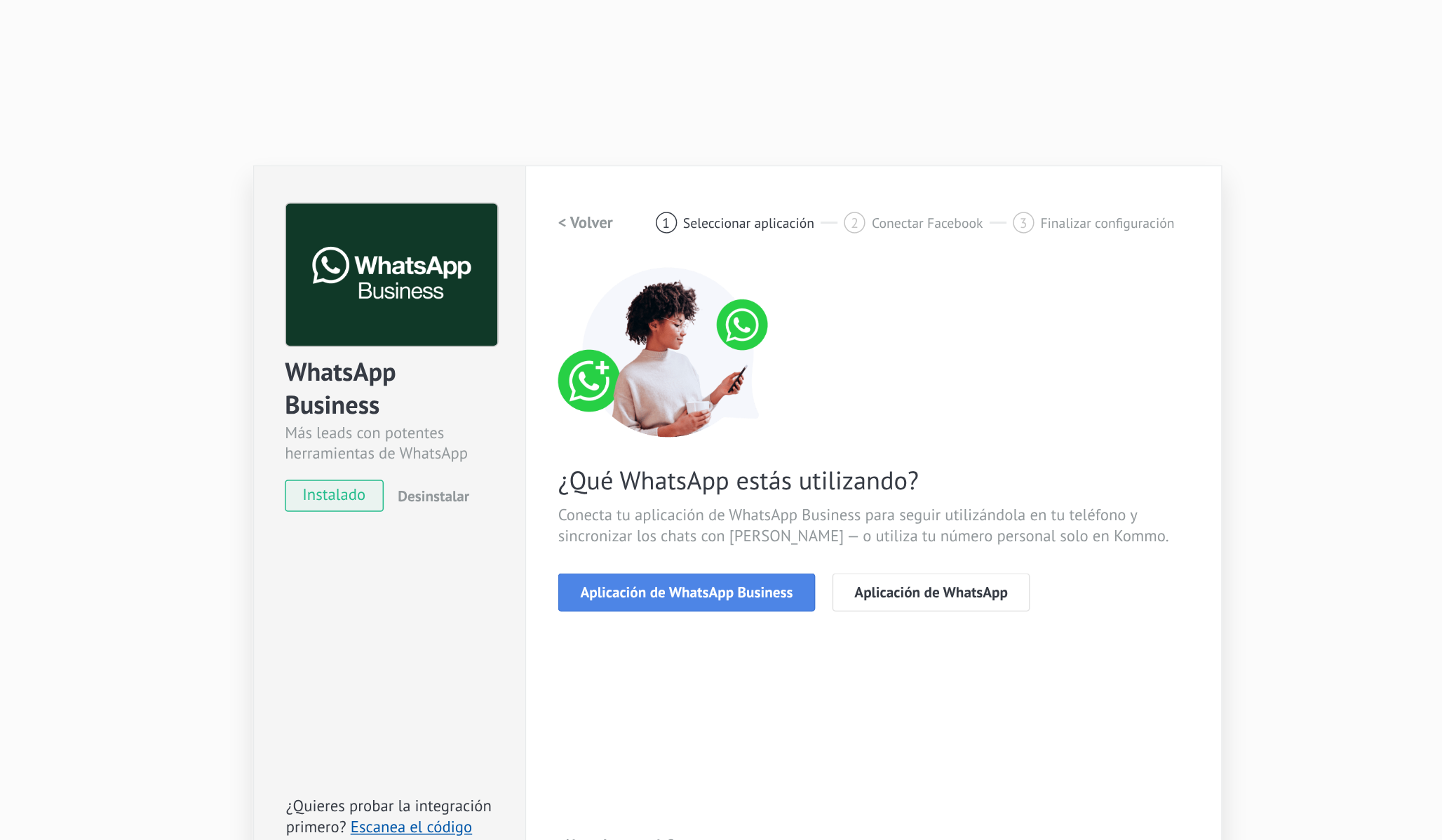
click at [709, 493] on span "Aplicación de WhatsApp Business" at bounding box center [711, 494] width 141 height 10
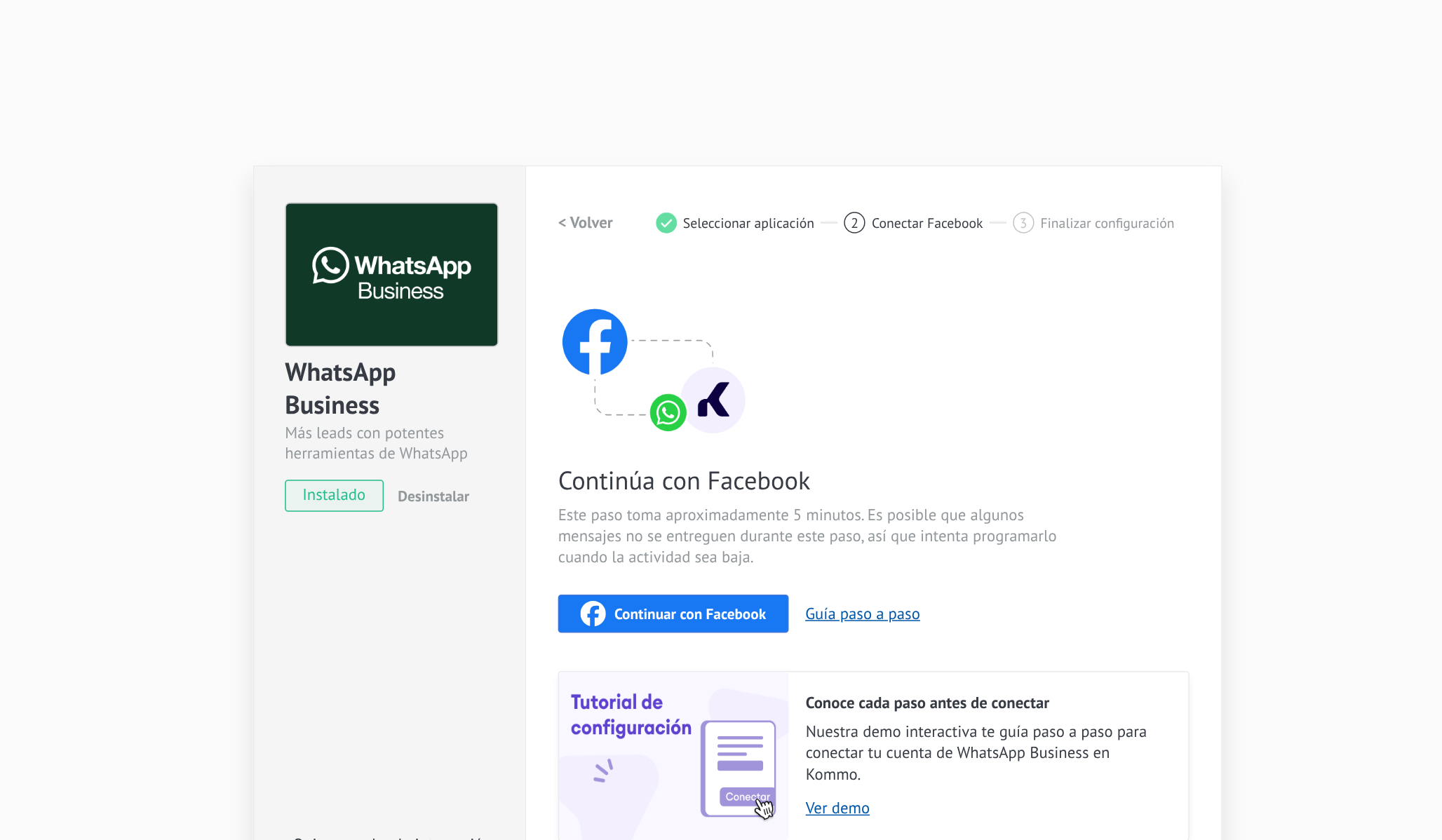
click at [702, 511] on span "Continuar con Facebook" at bounding box center [713, 508] width 101 height 10
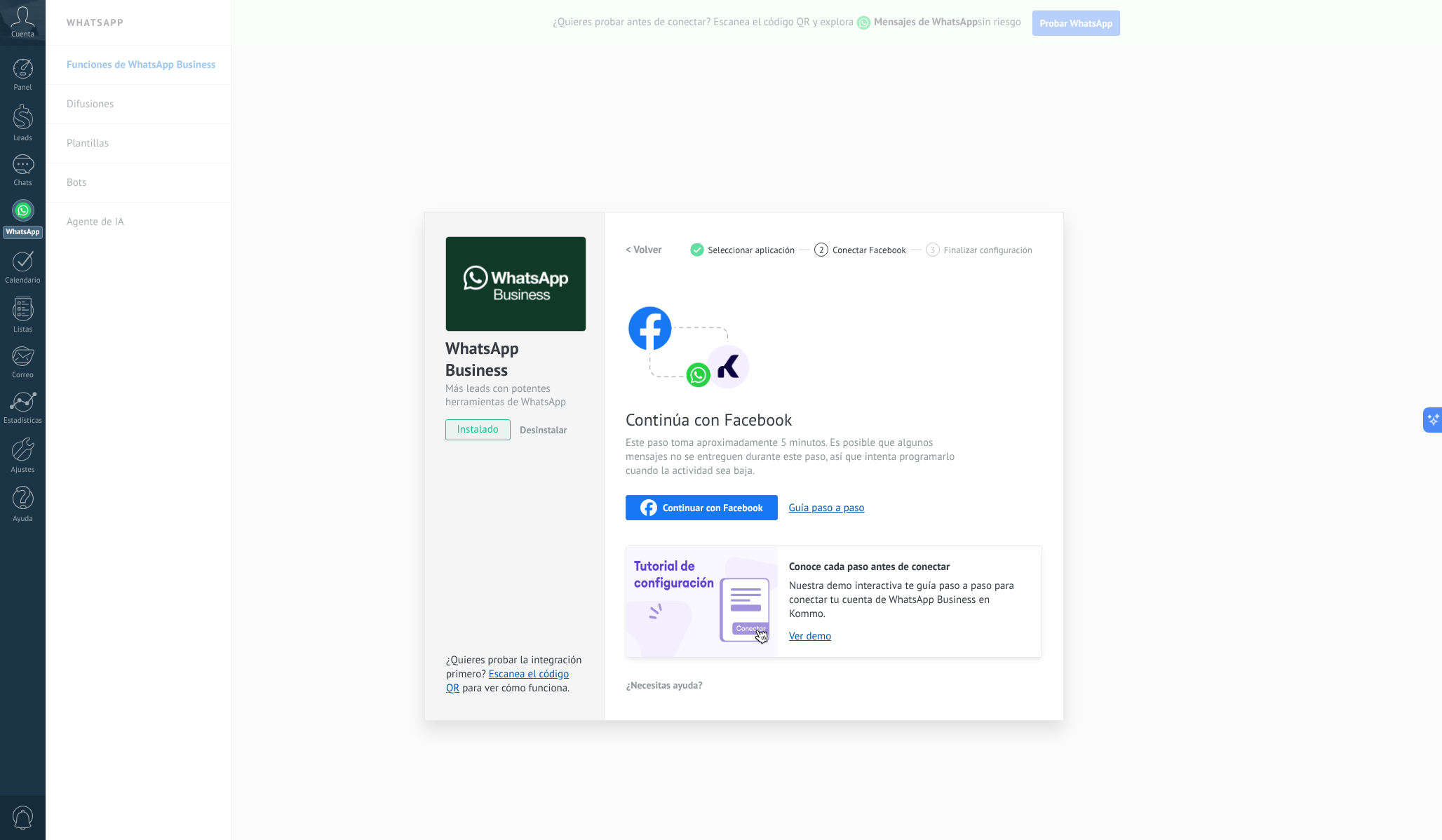
click at [647, 249] on h2 "< Volver" at bounding box center [644, 249] width 37 height 13
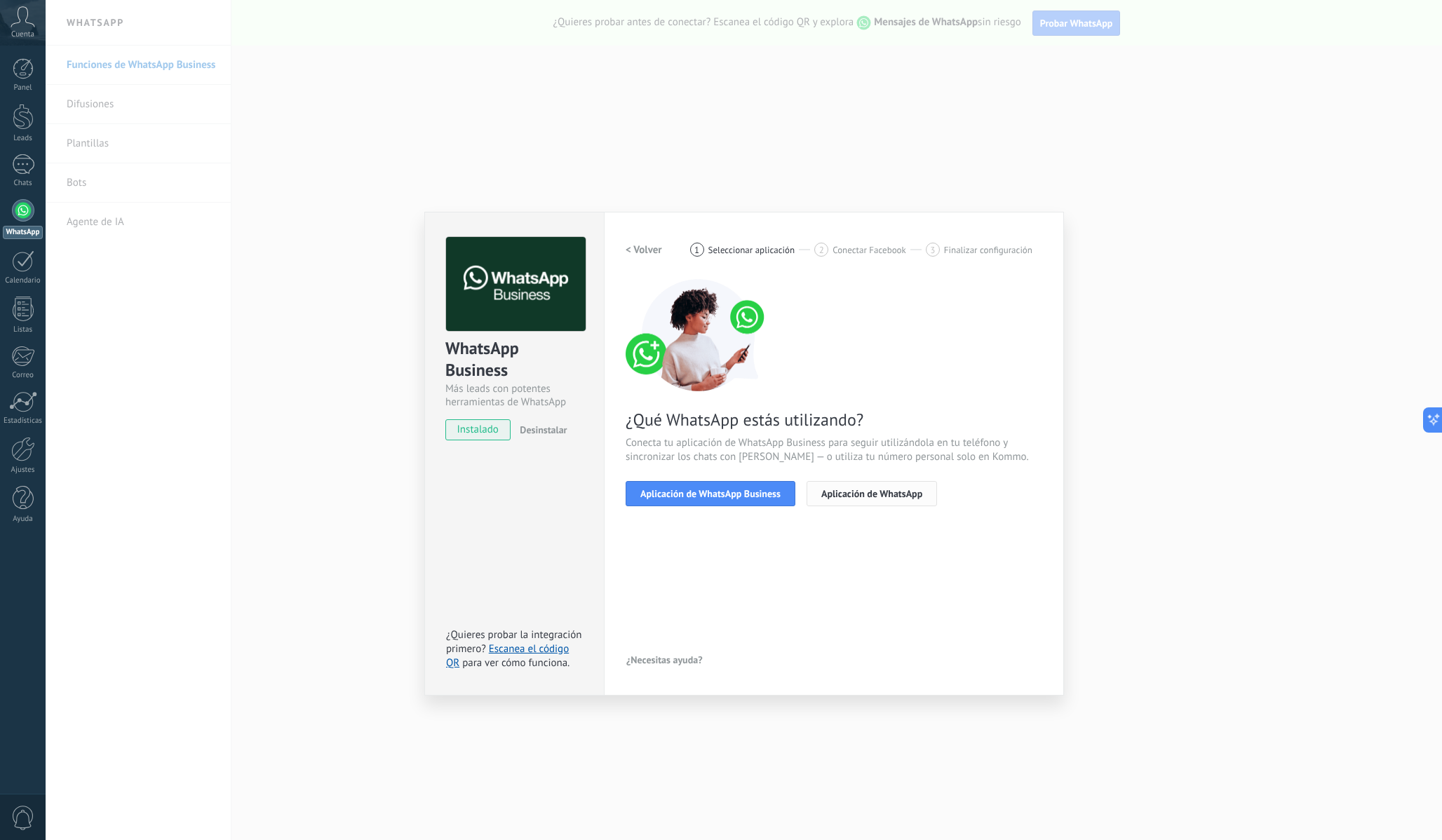
click at [885, 500] on button "Aplicación de WhatsApp" at bounding box center [872, 493] width 131 height 25
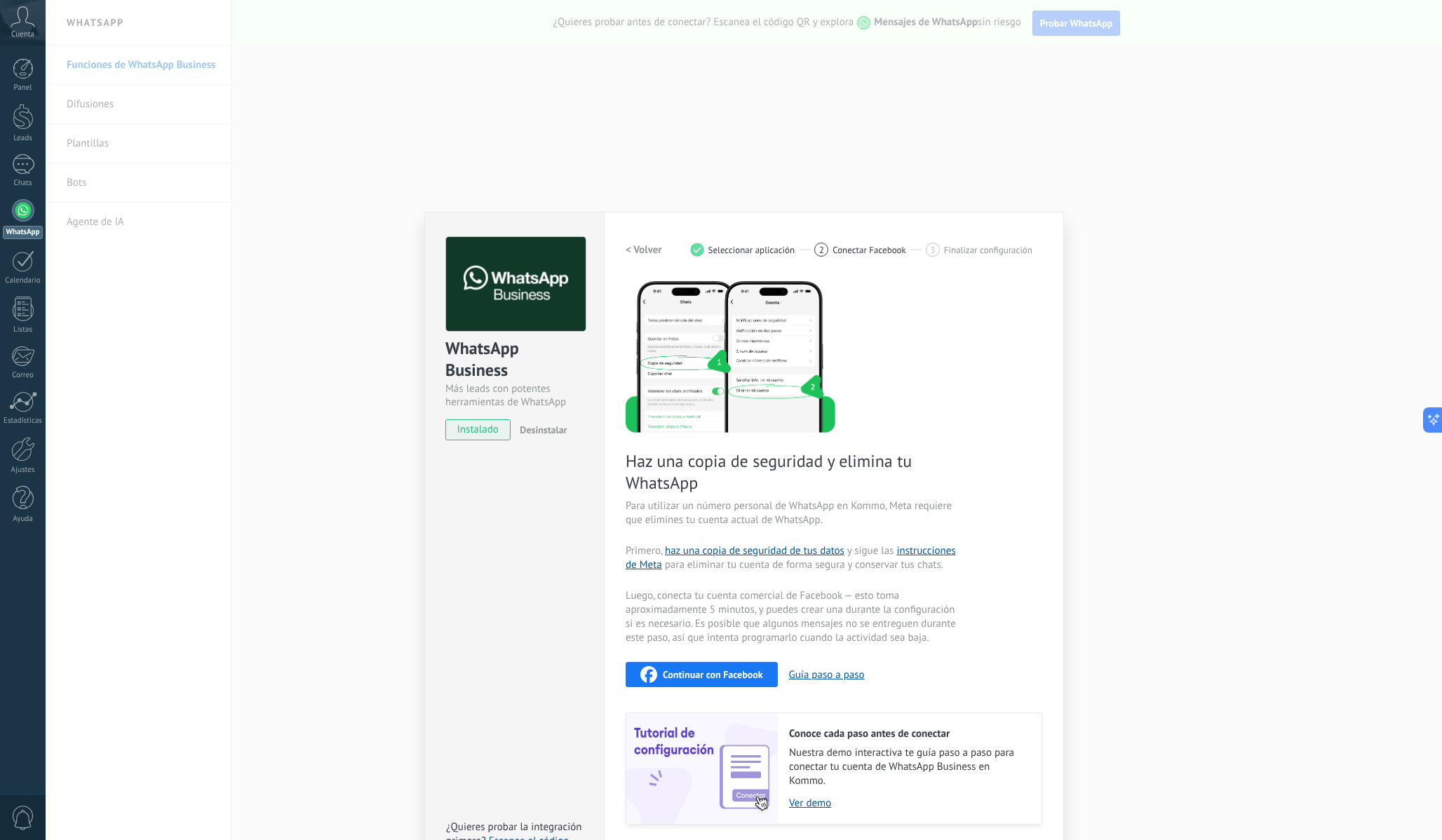
click at [639, 251] on h2 "< Volver" at bounding box center [644, 249] width 37 height 13
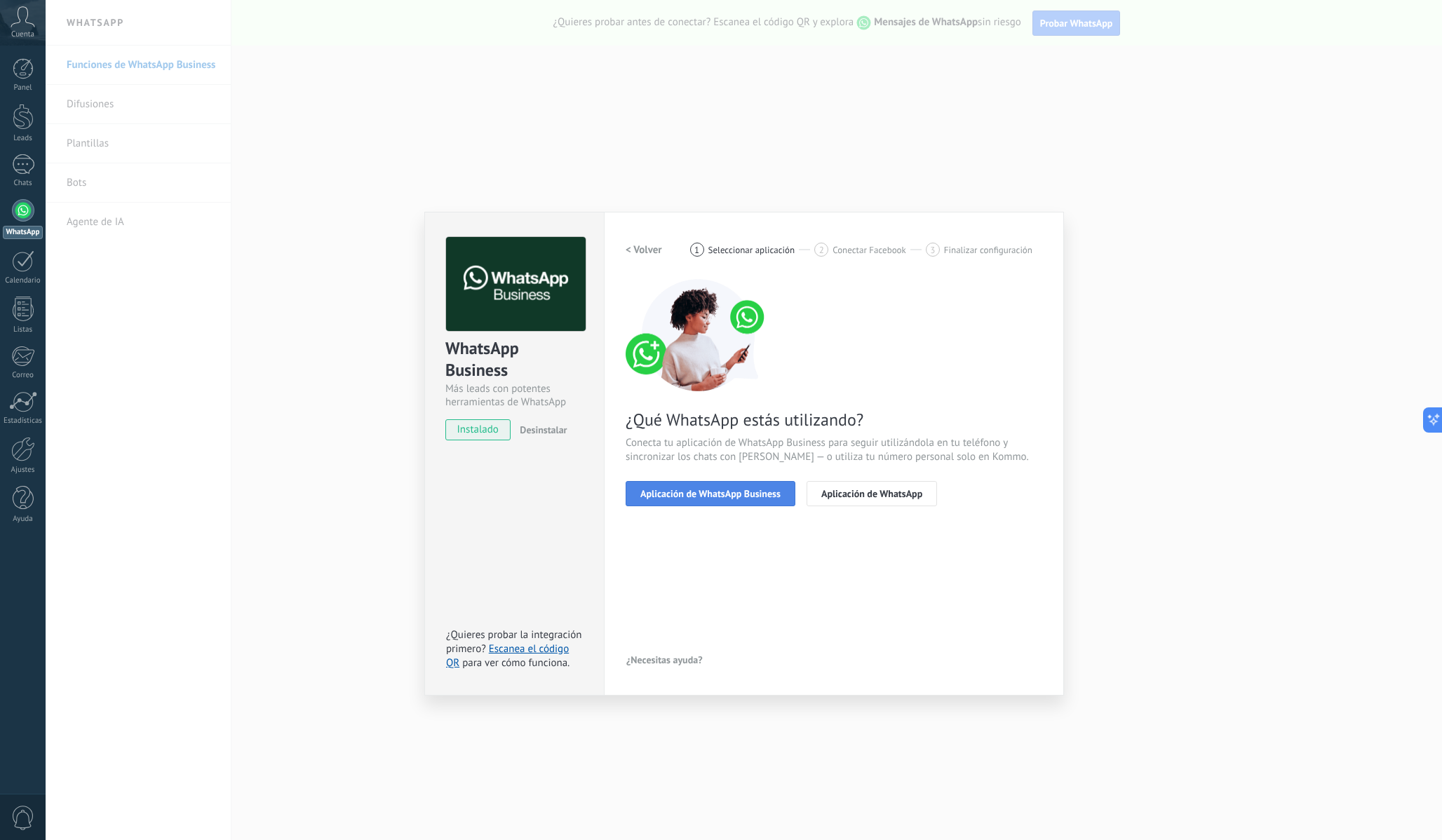
click at [720, 485] on button "Aplicación de WhatsApp Business" at bounding box center [711, 493] width 170 height 25
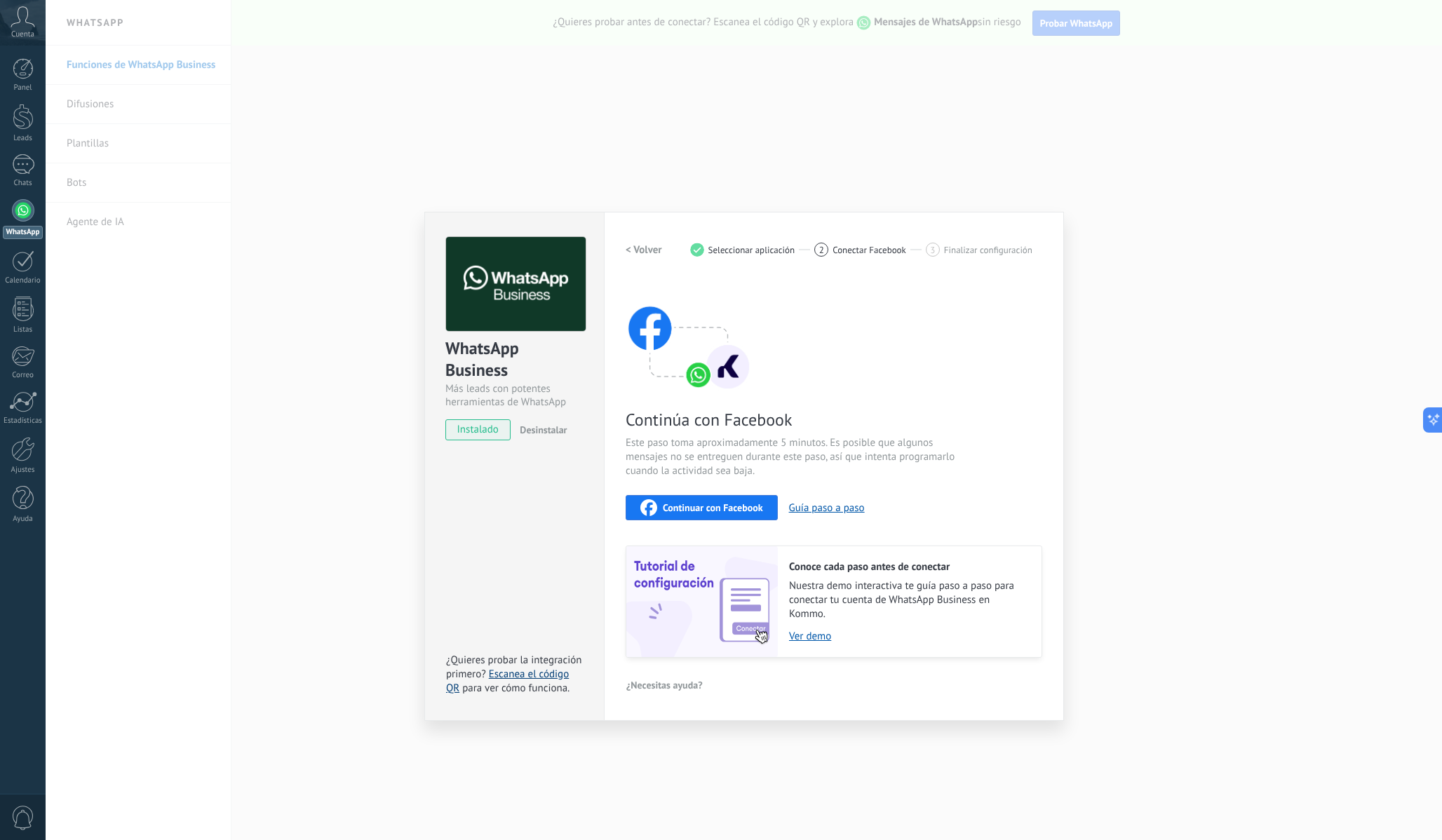
click at [552, 672] on link "Escanea el código QR" at bounding box center [507, 680] width 123 height 27
